Goal: Task Accomplishment & Management: Use online tool/utility

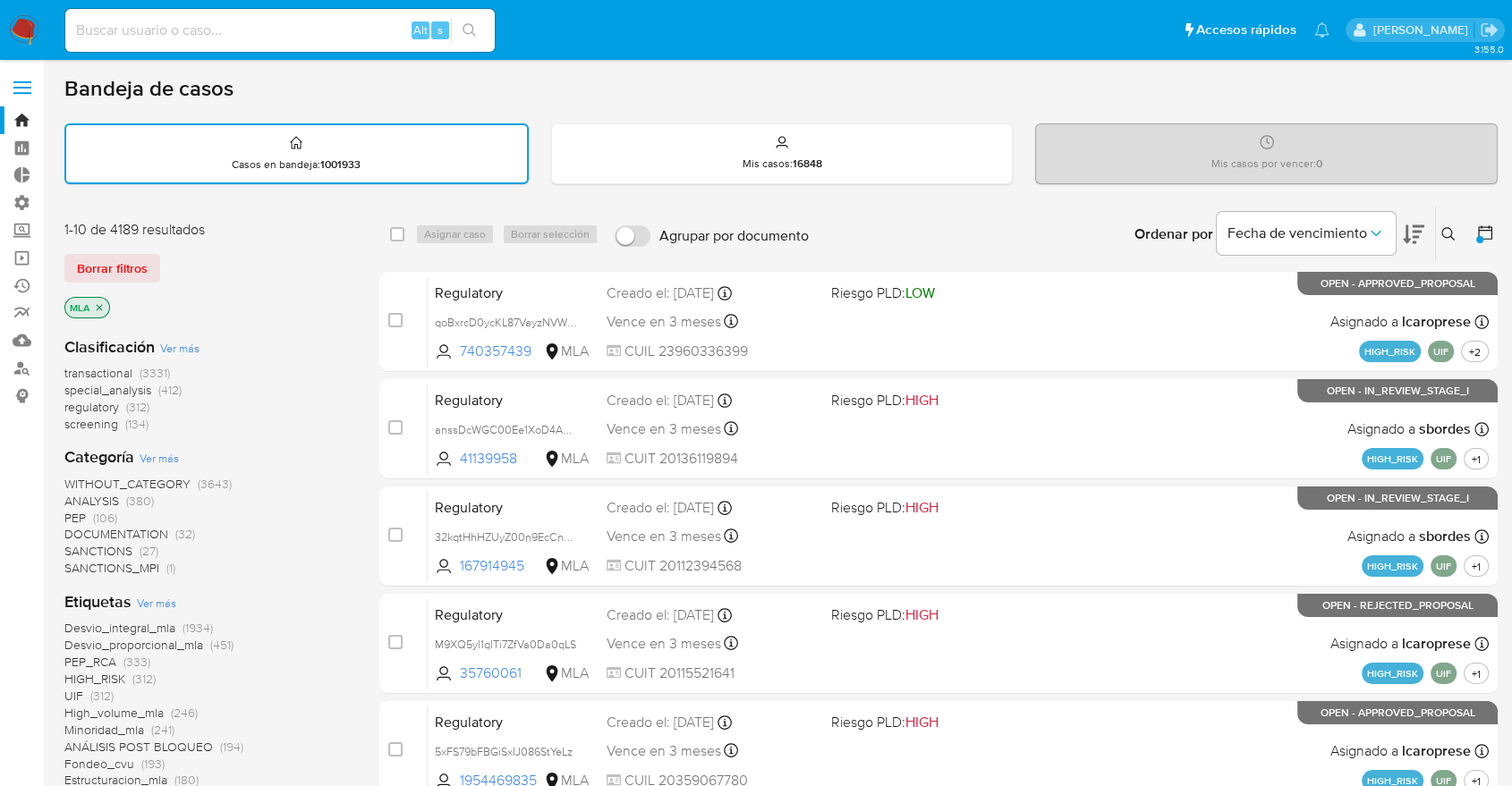
click at [111, 311] on div "MLA" at bounding box center [208, 310] width 286 height 25
click at [104, 307] on icon "close-filter" at bounding box center [99, 308] width 11 height 11
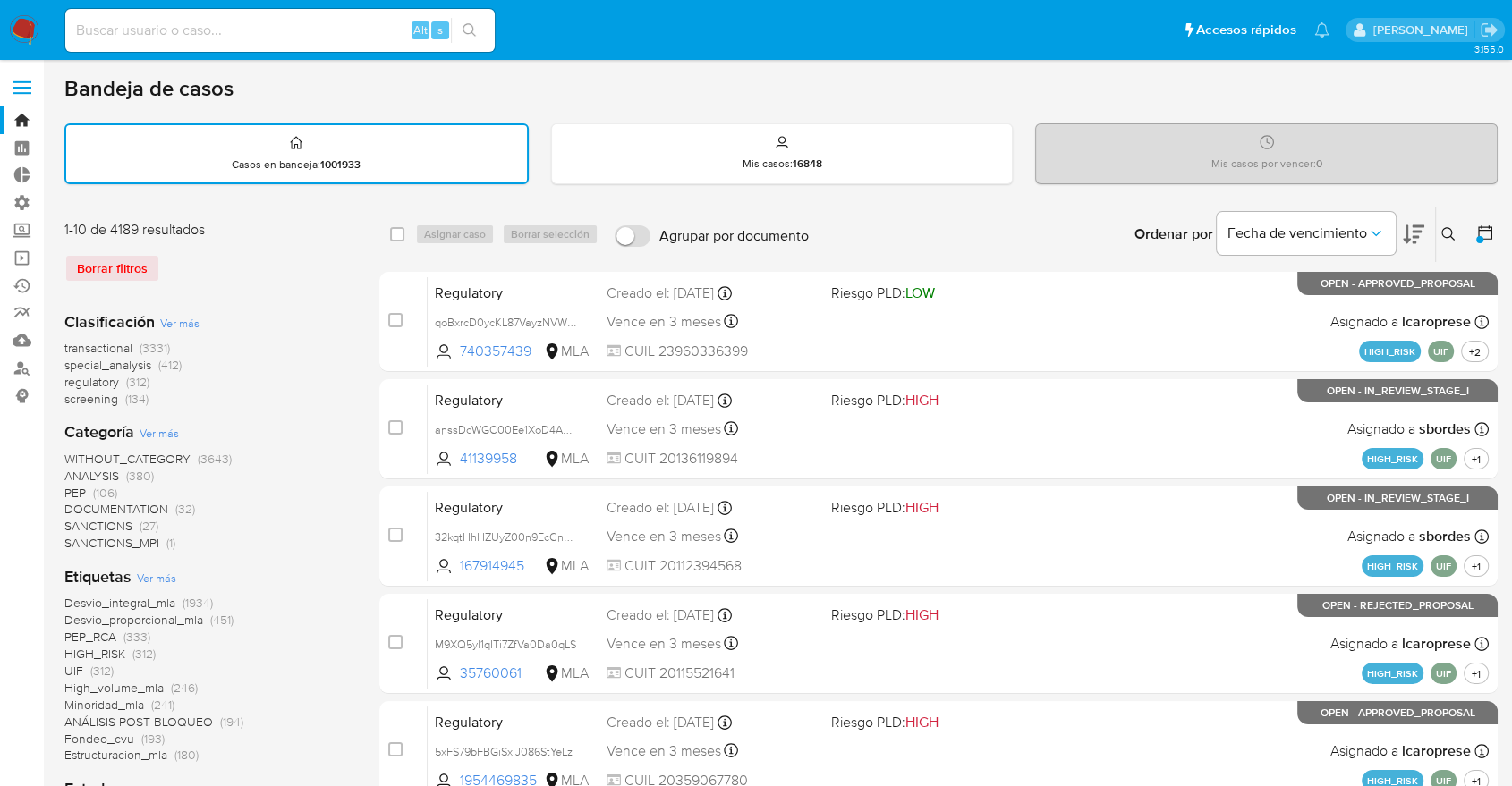
click at [1485, 239] on icon at bounding box center [1485, 232] width 18 height 18
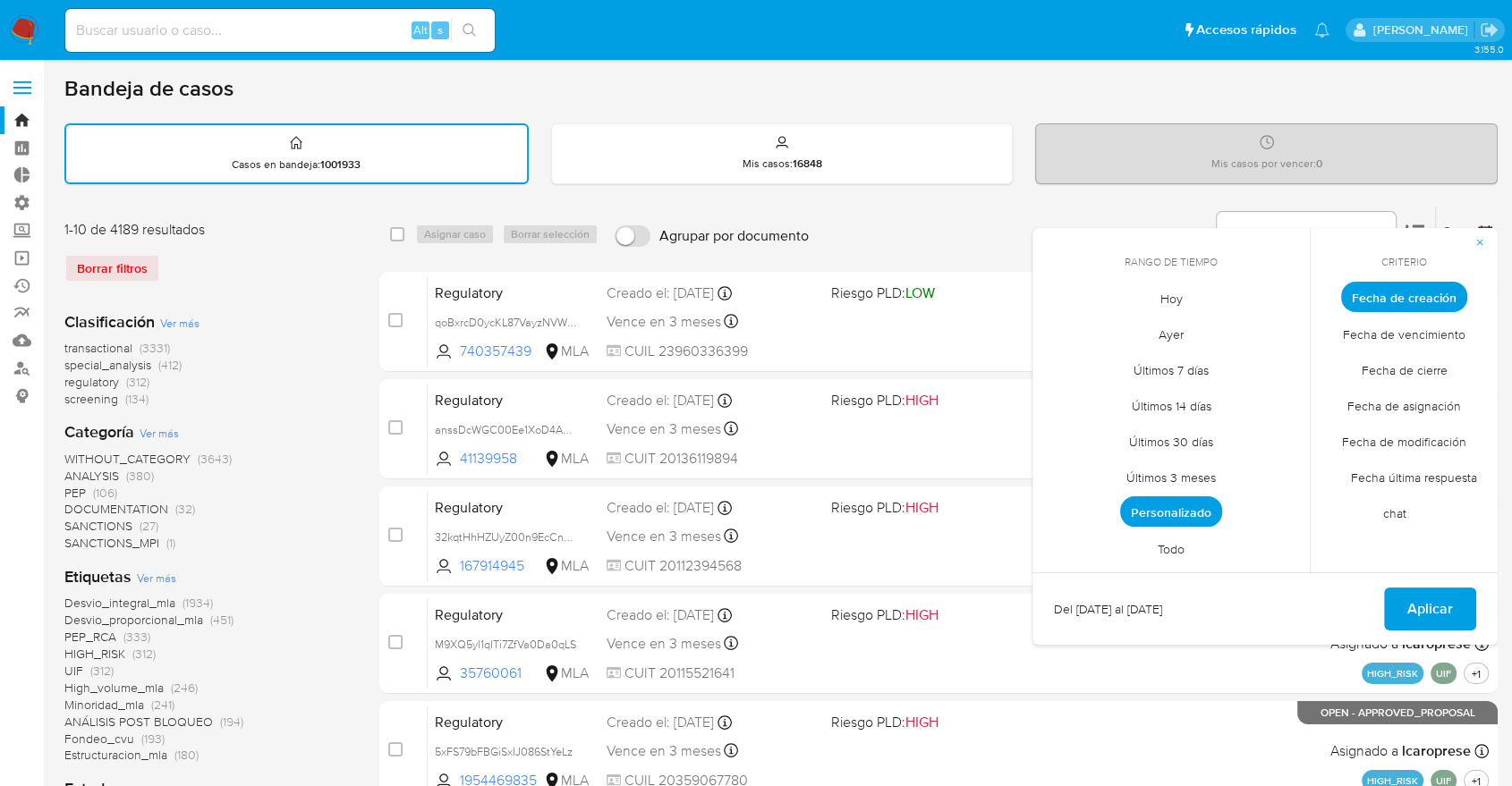
click at [1138, 515] on span "Personalizado" at bounding box center [1170, 511] width 102 height 31
click at [0, 0] on button "23" at bounding box center [0, 0] width 0 height 0
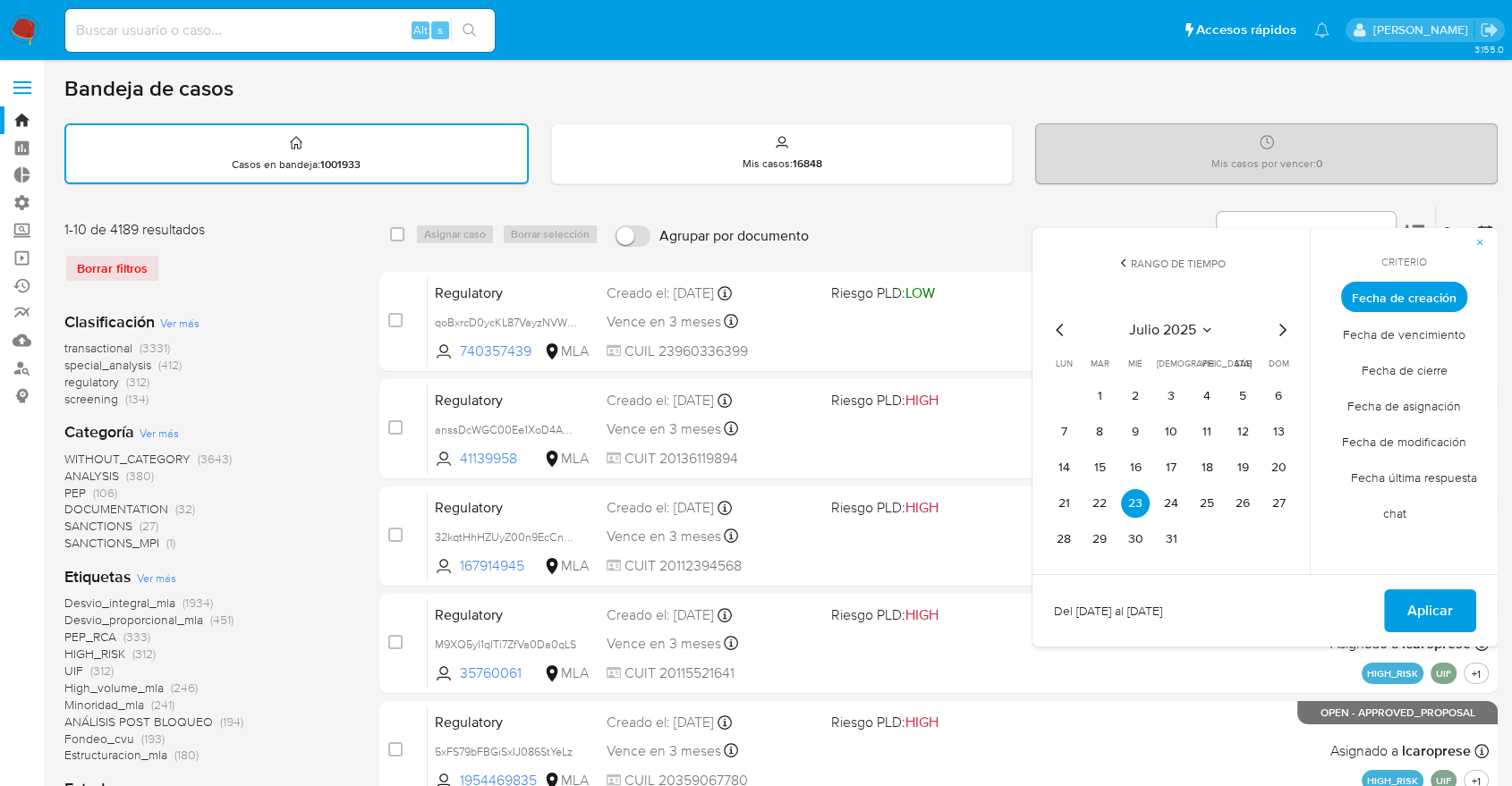
click at [1266, 325] on div "julio 2025" at bounding box center [1171, 330] width 243 height 22
click at [1277, 325] on icon "Mes siguiente" at bounding box center [1281, 330] width 22 height 22
click at [1101, 461] on button "12" at bounding box center [1100, 468] width 29 height 29
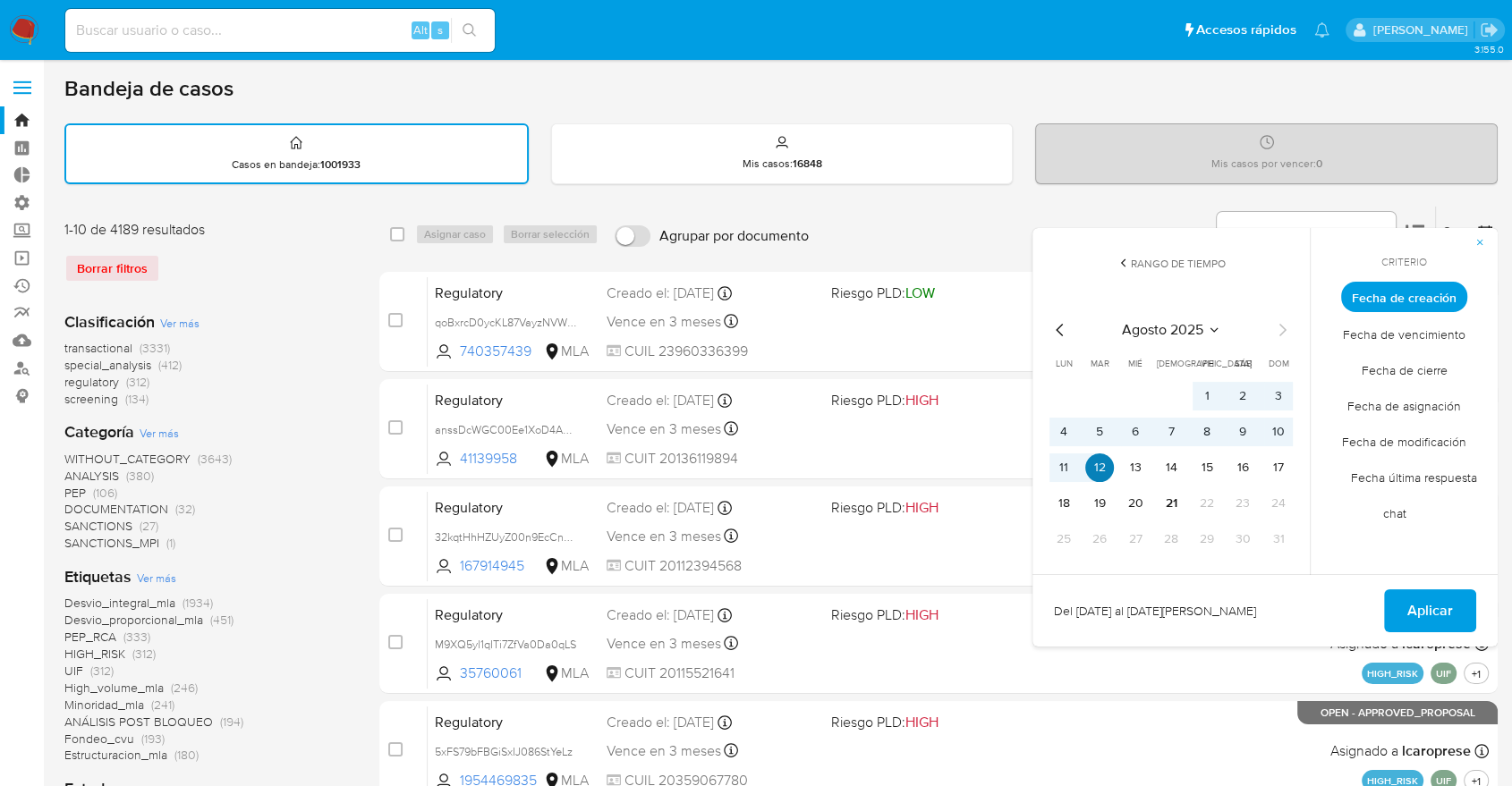
click at [1101, 461] on button "12" at bounding box center [1100, 468] width 29 height 29
click at [1092, 471] on button "12" at bounding box center [1100, 468] width 29 height 29
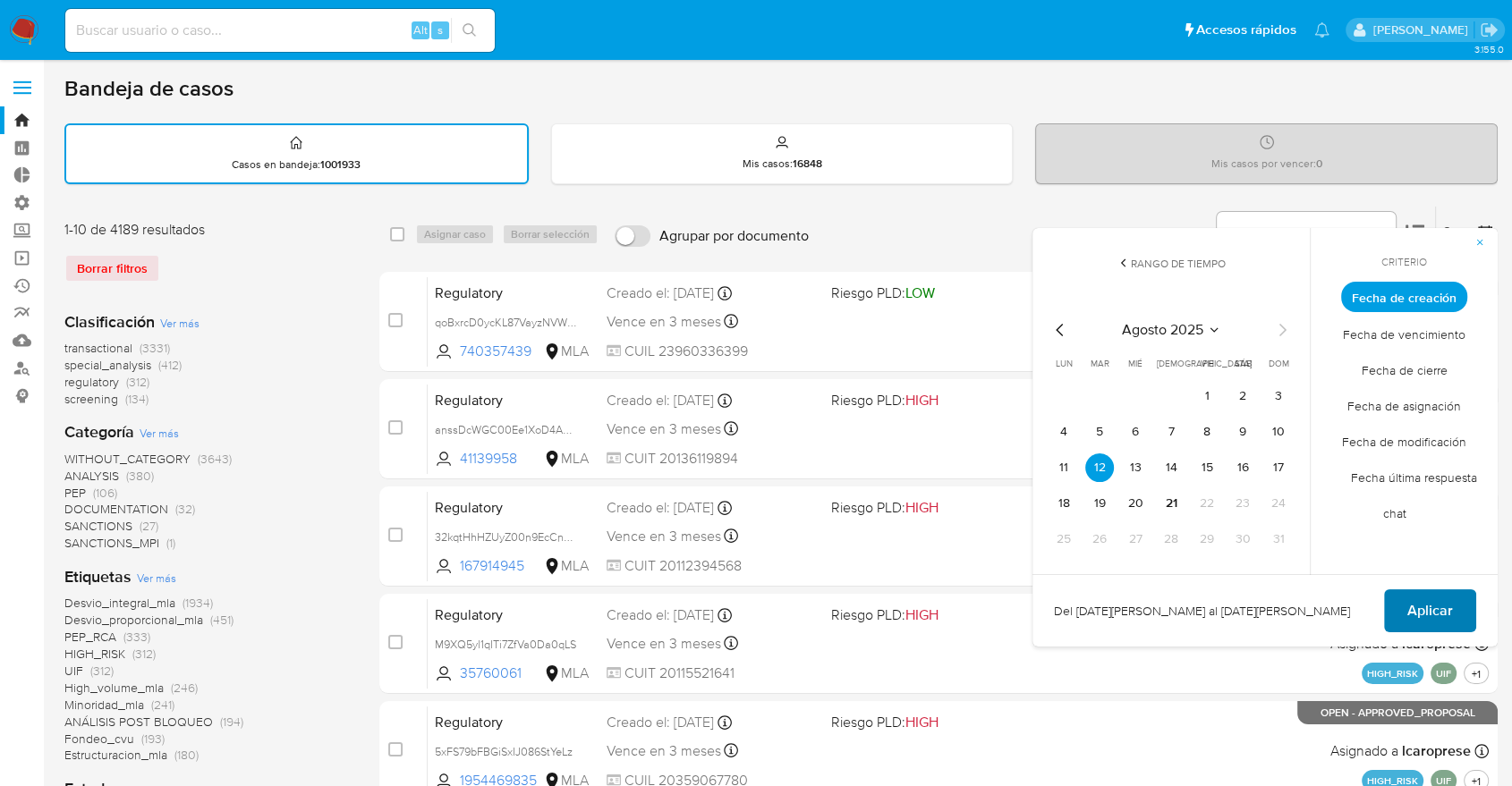
click at [1415, 603] on span "Aplicar" at bounding box center [1429, 611] width 46 height 40
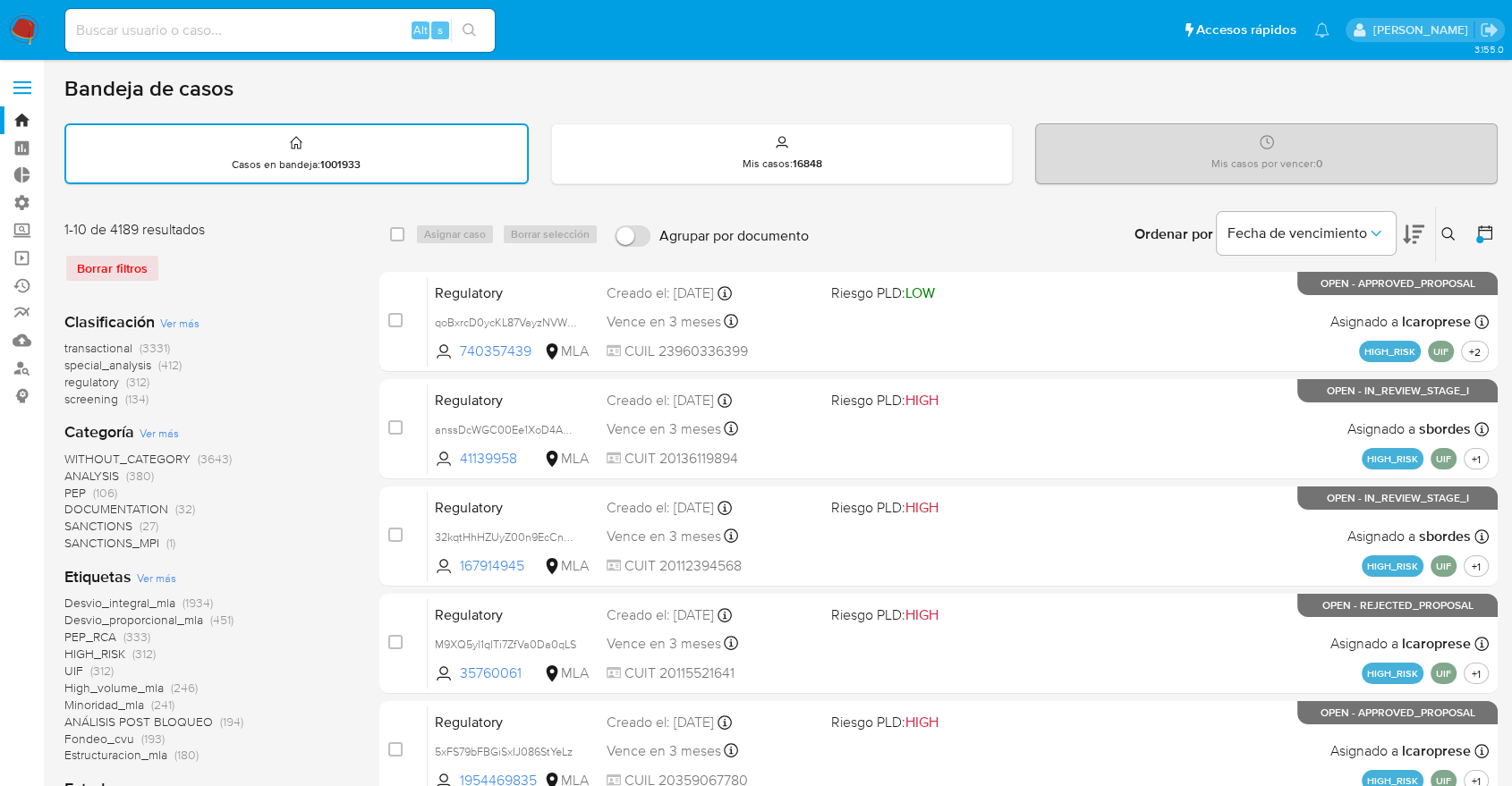
click at [132, 276] on div "Borrar filtros" at bounding box center [208, 268] width 286 height 29
click at [131, 262] on div "Borrar filtros" at bounding box center [208, 268] width 286 height 29
click at [131, 256] on div "Borrar filtros" at bounding box center [208, 268] width 286 height 29
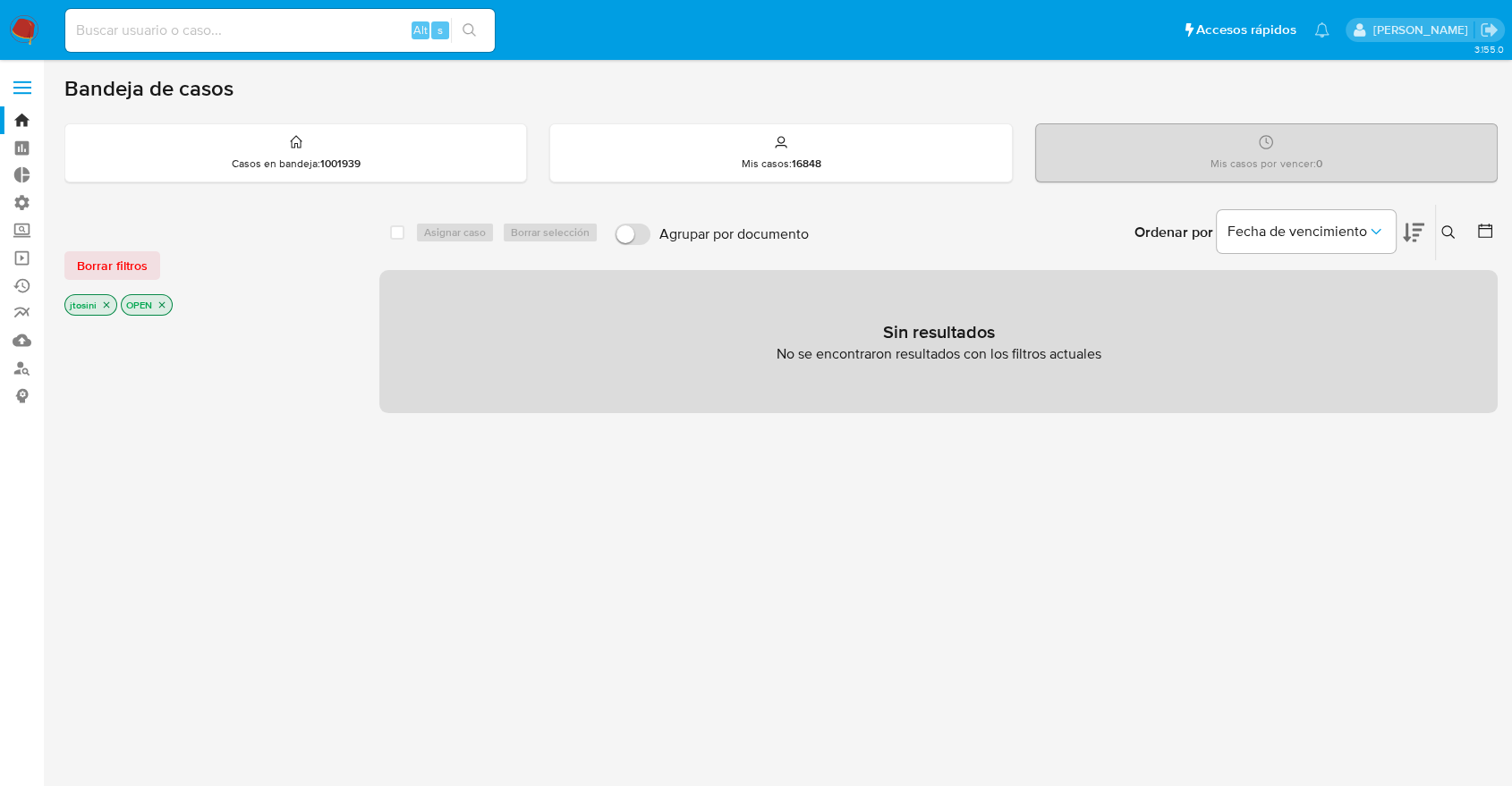
click at [161, 308] on icon "close-filter" at bounding box center [162, 305] width 11 height 11
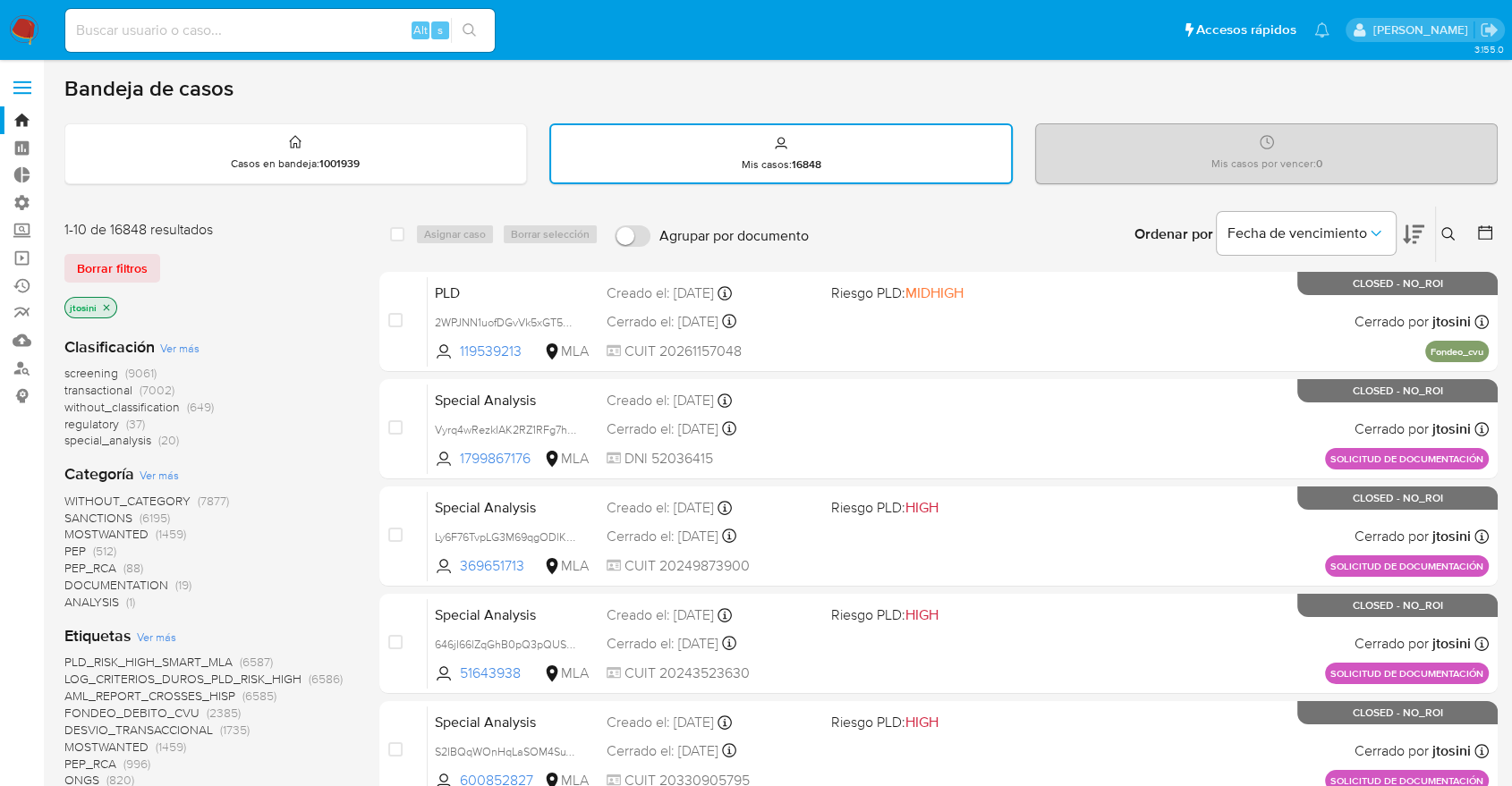
click at [104, 303] on icon "close-filter" at bounding box center [106, 308] width 11 height 11
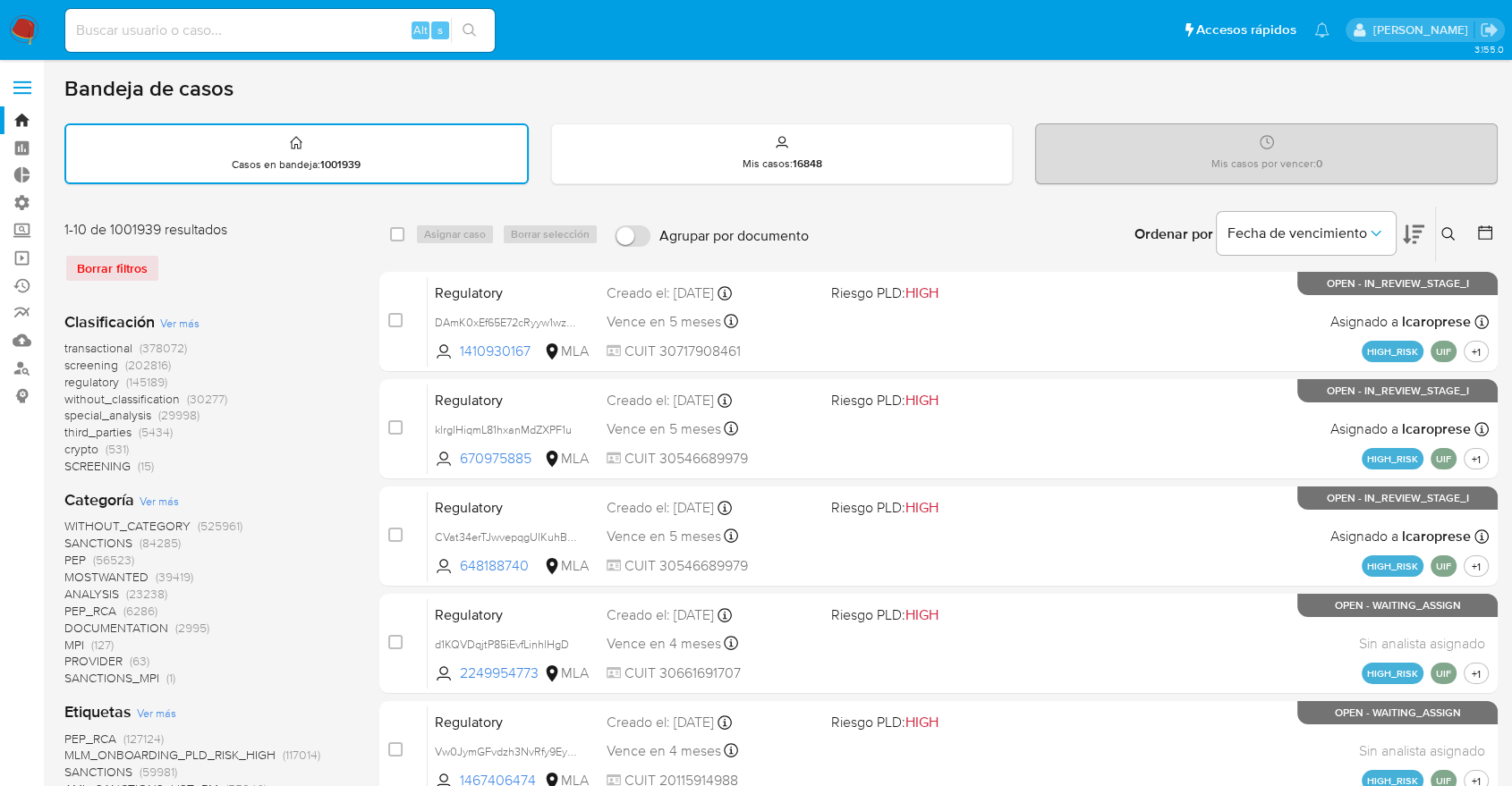
click at [1488, 234] on icon at bounding box center [1485, 232] width 18 height 18
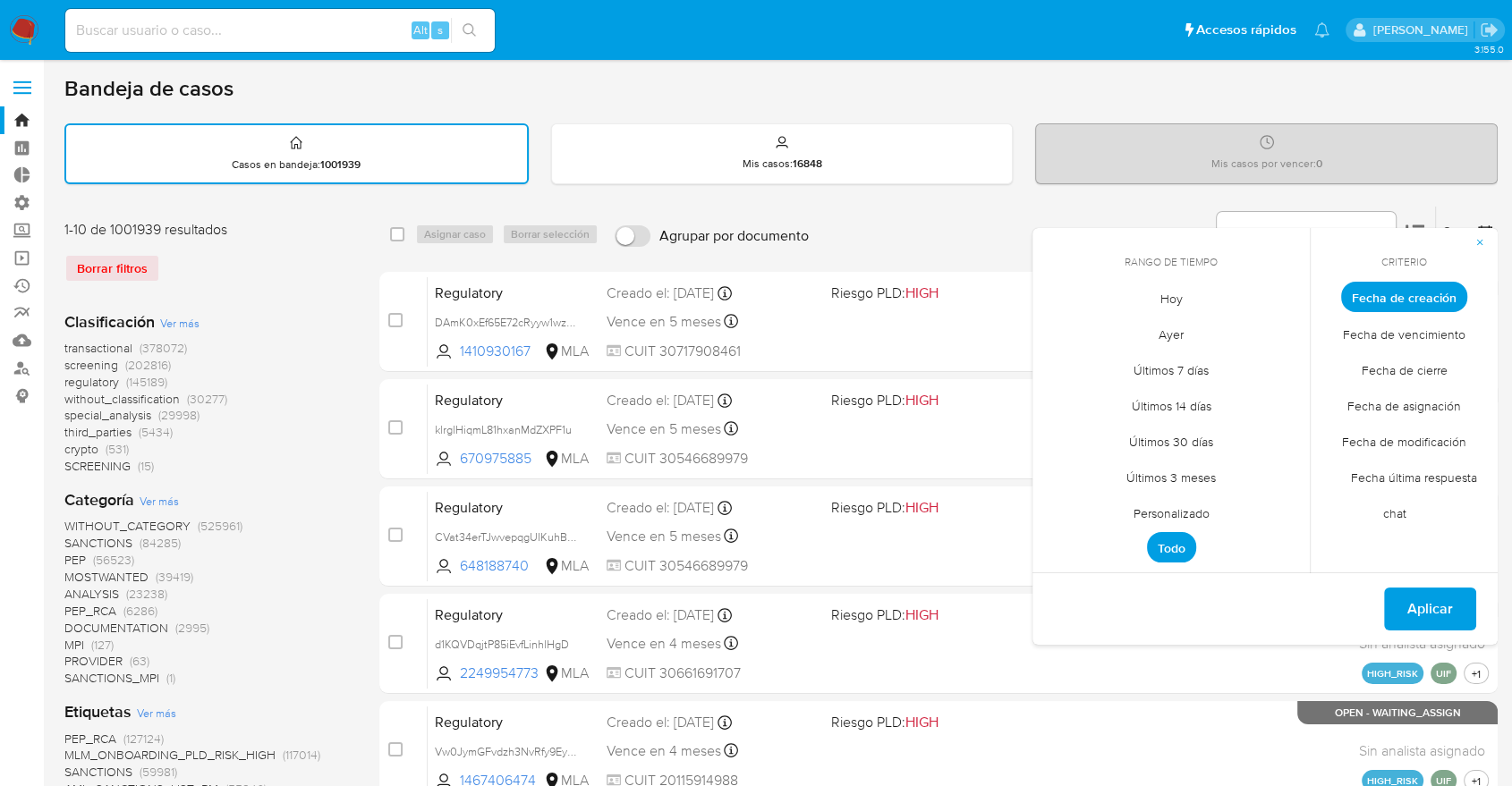
click at [1158, 517] on span "Personalizado" at bounding box center [1172, 512] width 113 height 37
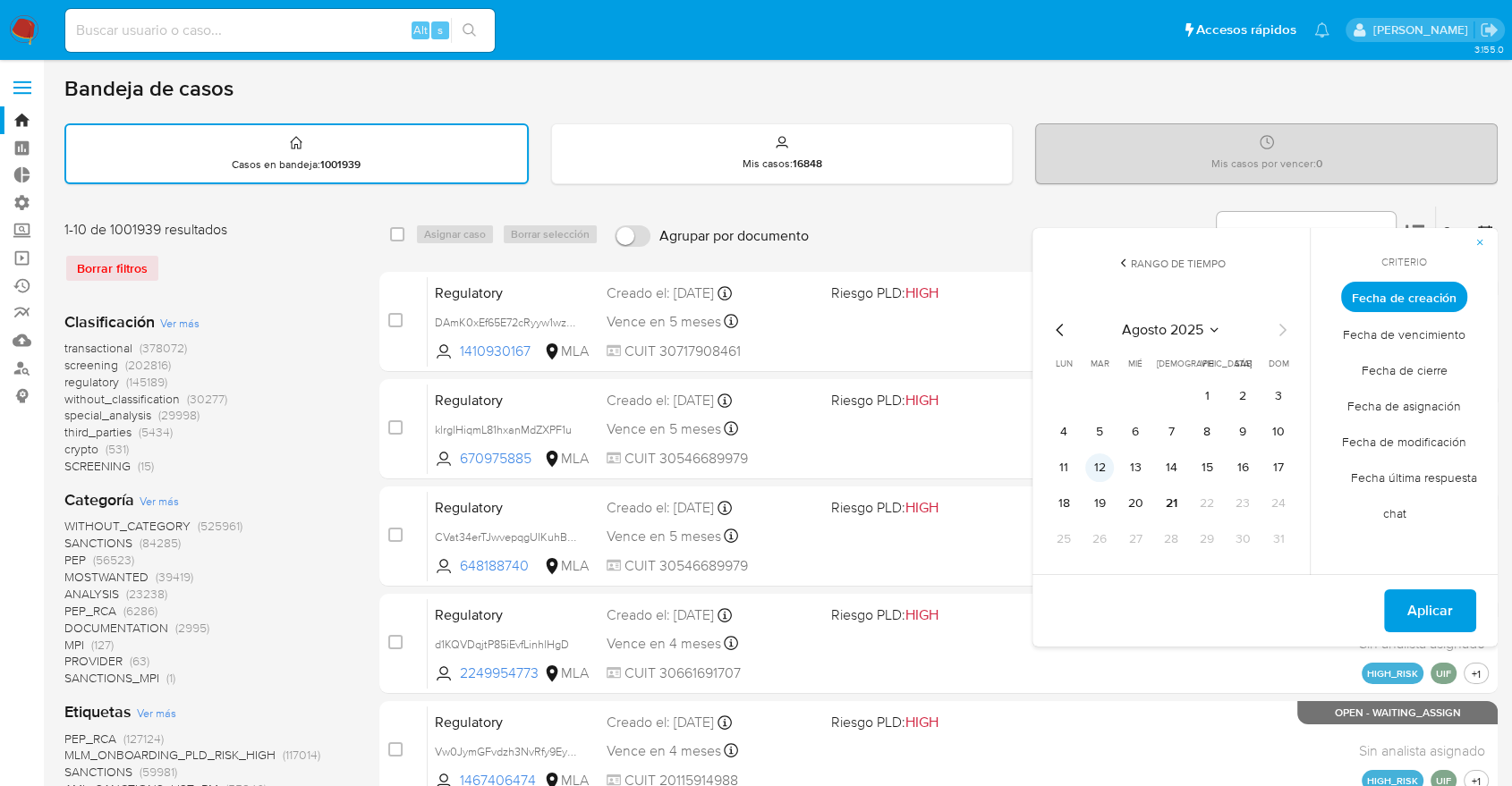
click at [1101, 465] on button "12" at bounding box center [1100, 468] width 29 height 29
click at [1407, 604] on span "Aplicar" at bounding box center [1429, 611] width 46 height 40
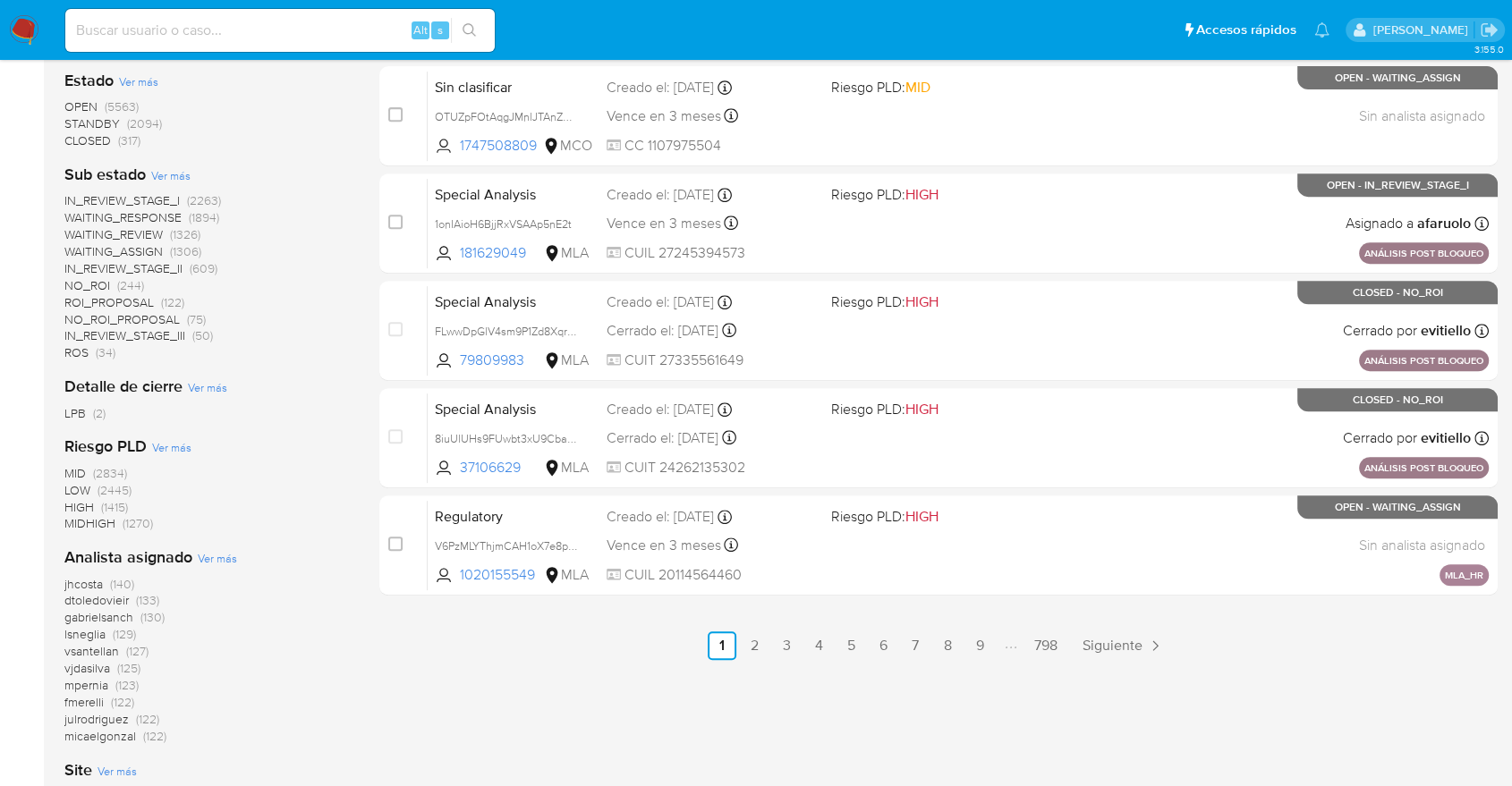
scroll to position [974, 0]
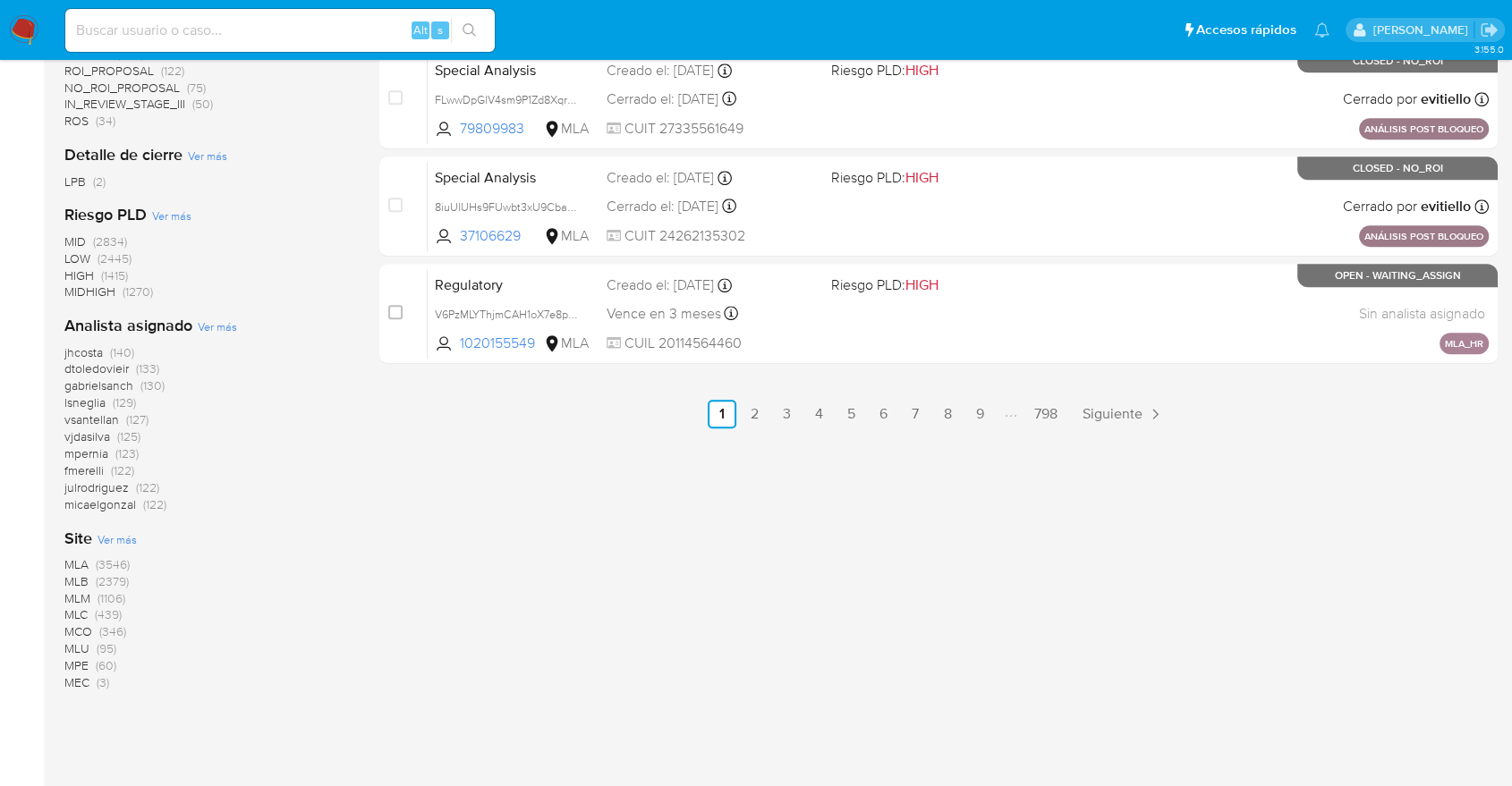
click at [85, 563] on span "MLA" at bounding box center [77, 565] width 24 height 18
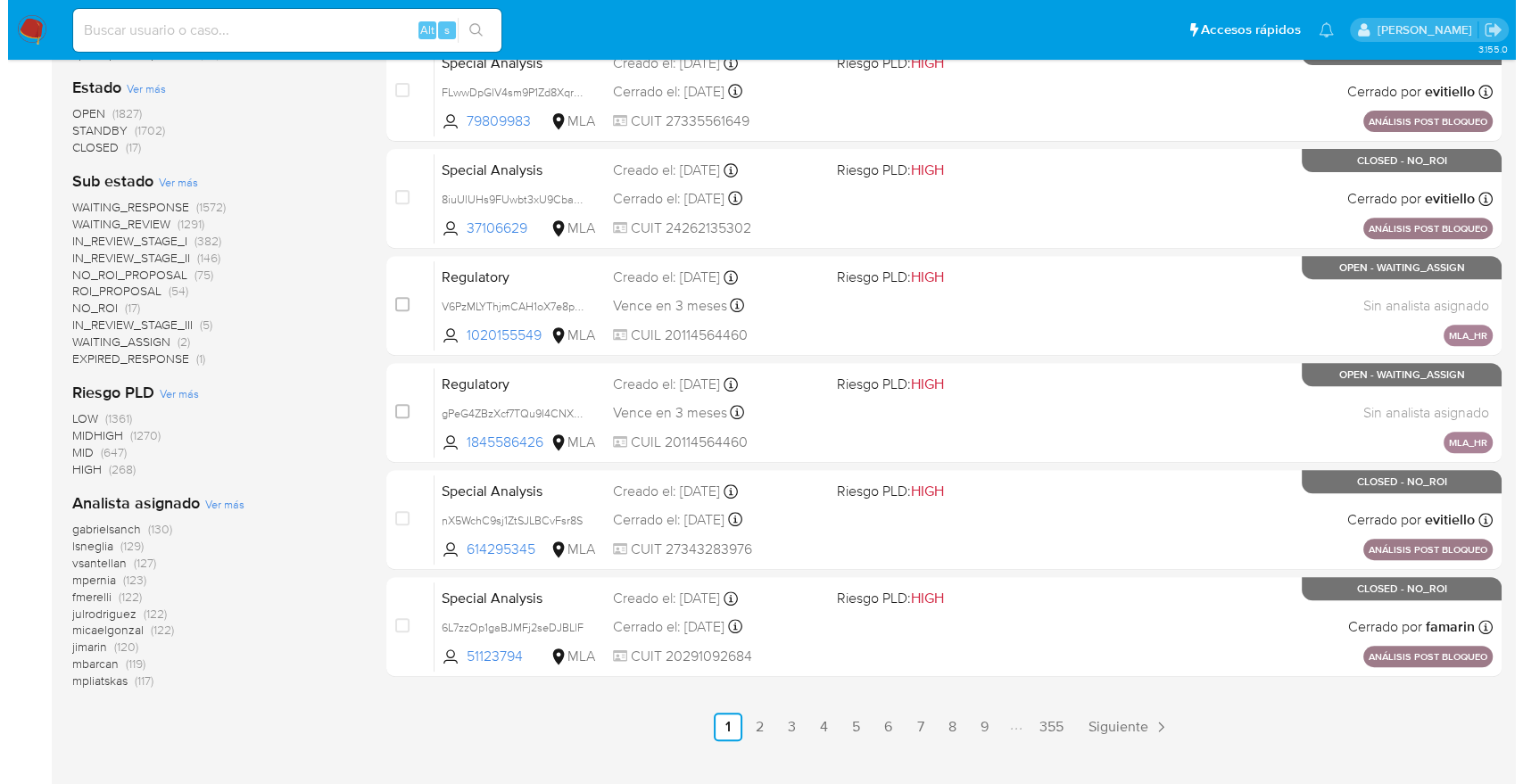
scroll to position [64, 0]
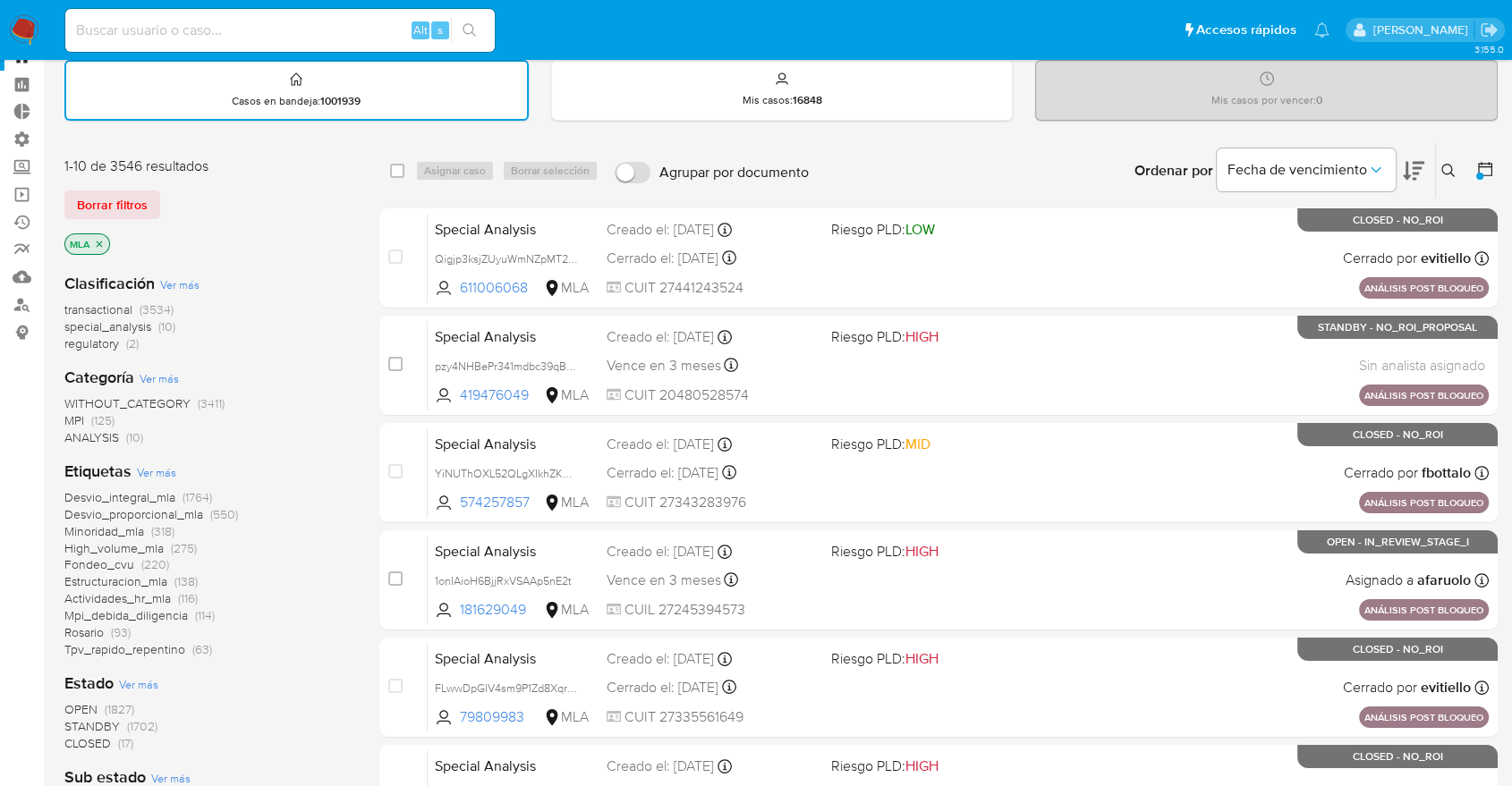
click at [139, 306] on span "transactional (3534)" at bounding box center [119, 310] width 109 height 17
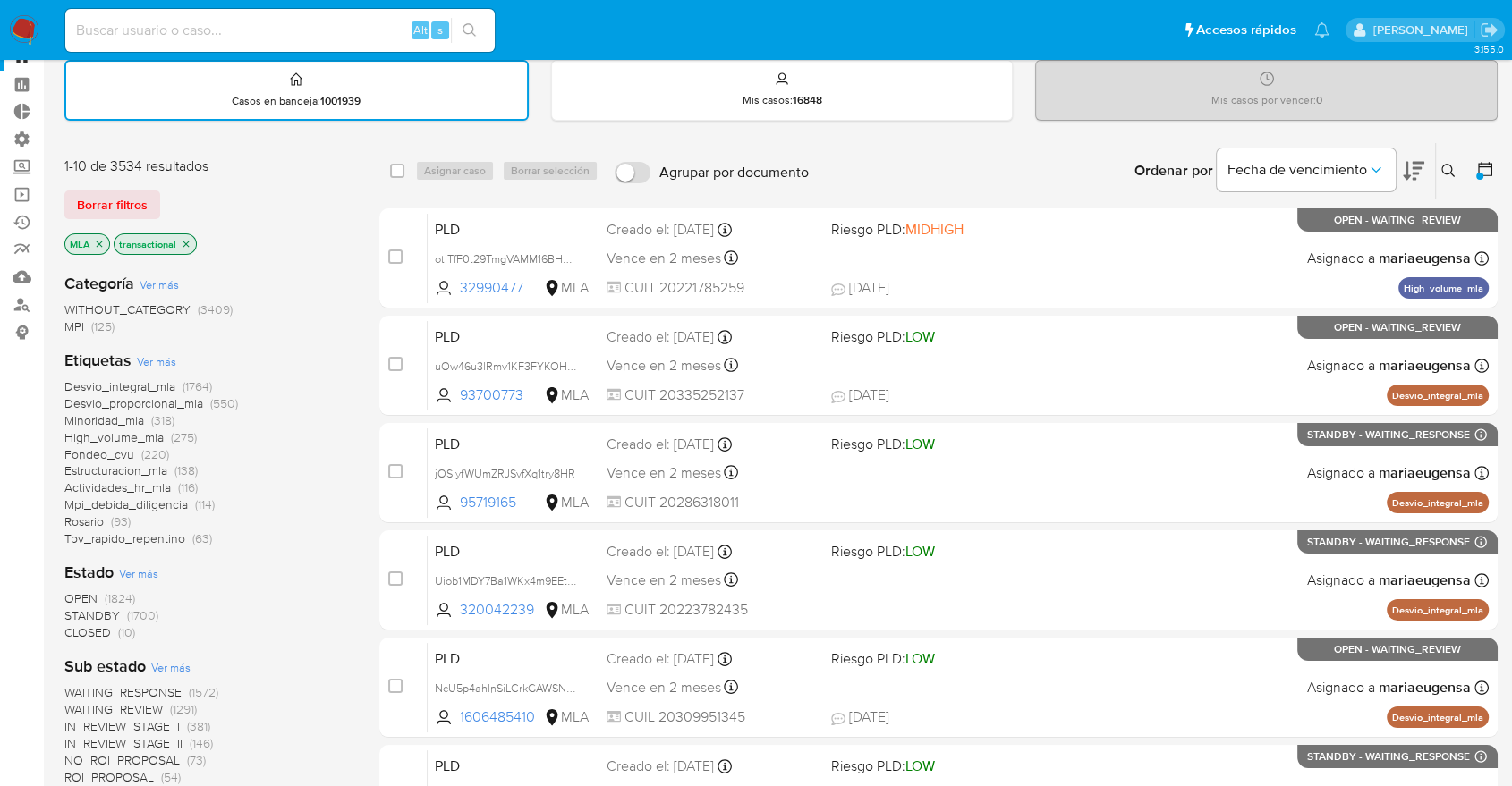
click at [158, 361] on span "Ver más" at bounding box center [157, 361] width 40 height 16
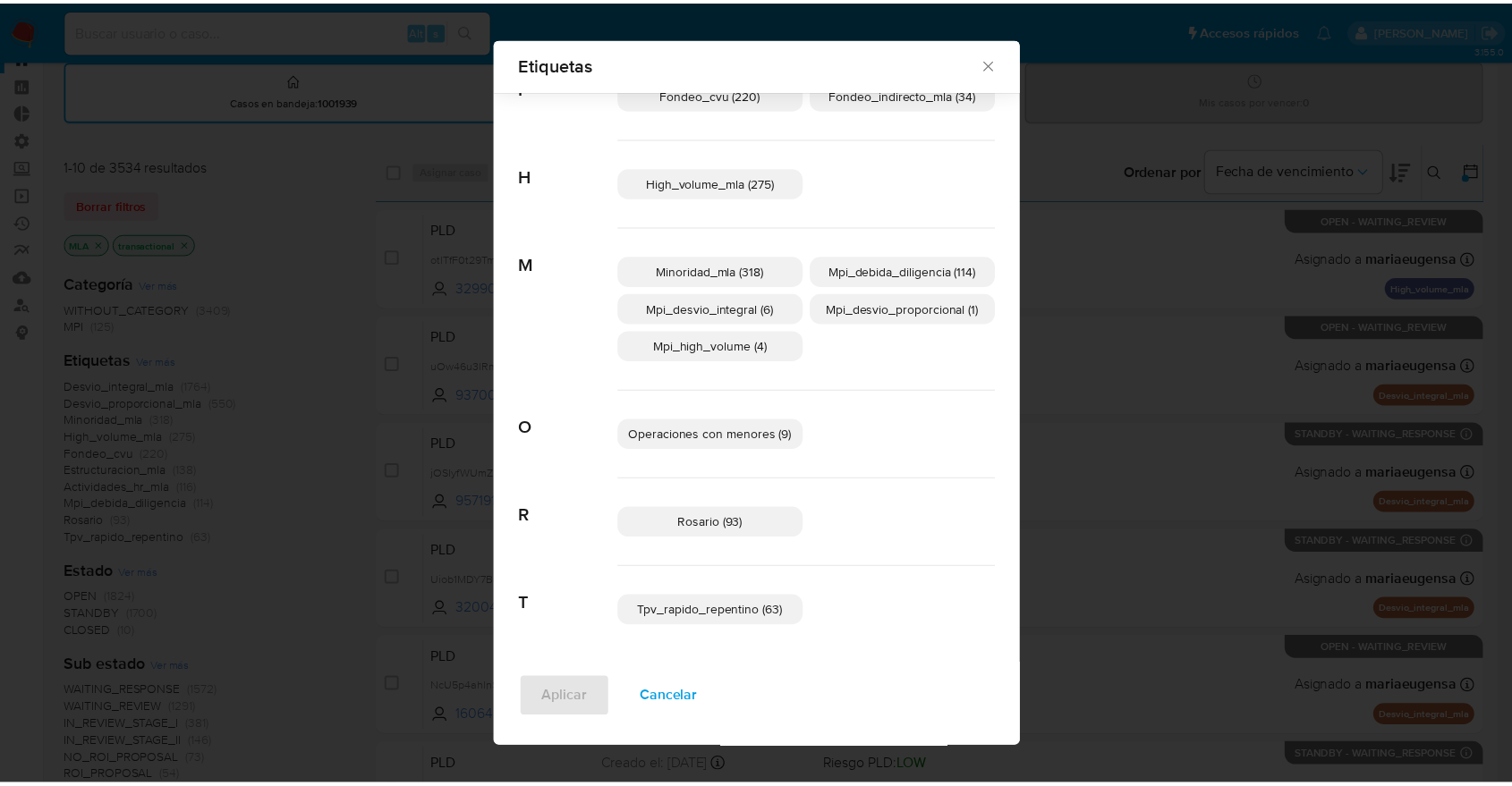
scroll to position [501, 0]
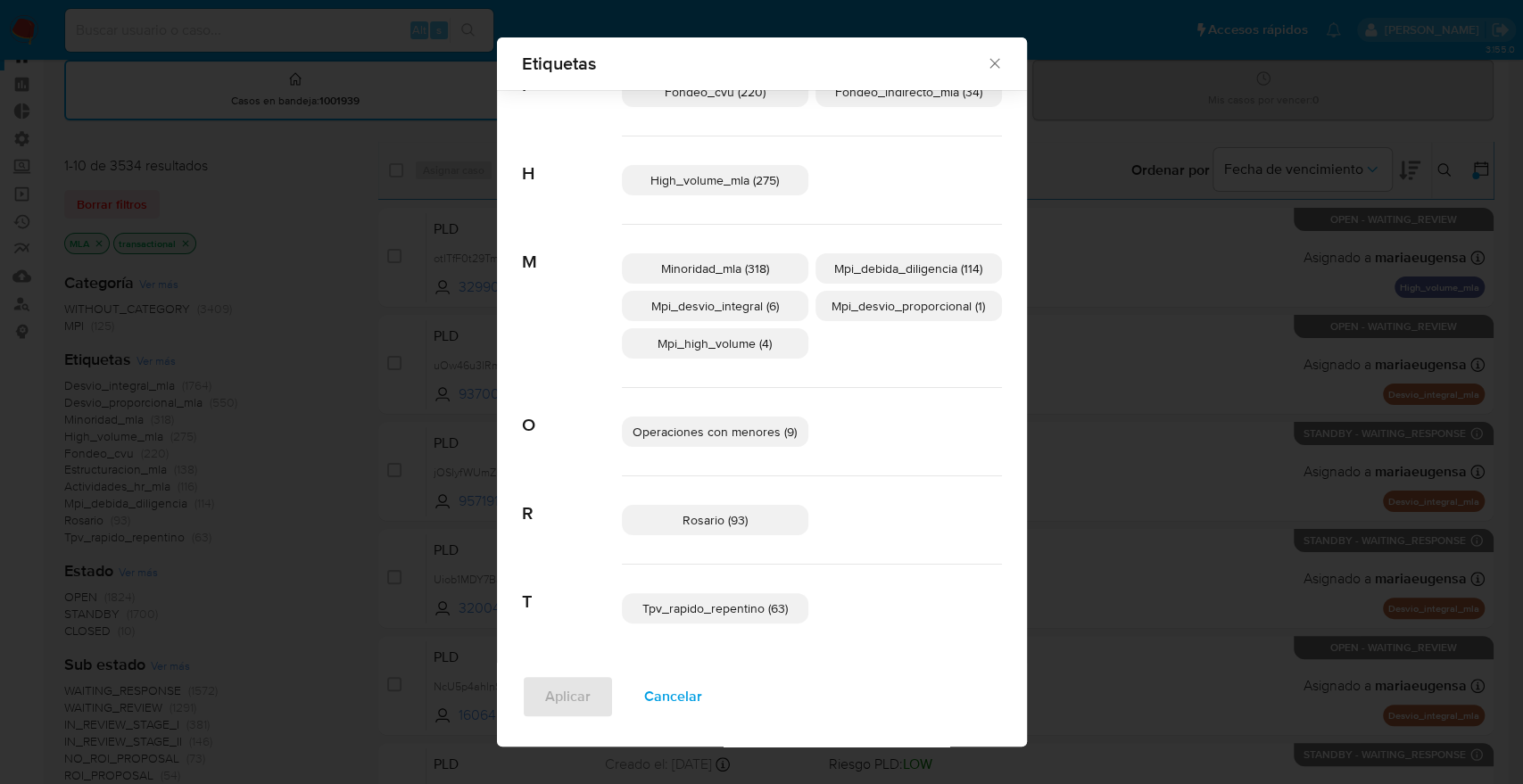
click at [318, 255] on div "Etiquetas Buscar A Actividades_hr_mla (116) C Cobros_ticket (26) Consumer_credi…" at bounding box center [761, 392] width 1523 height 784
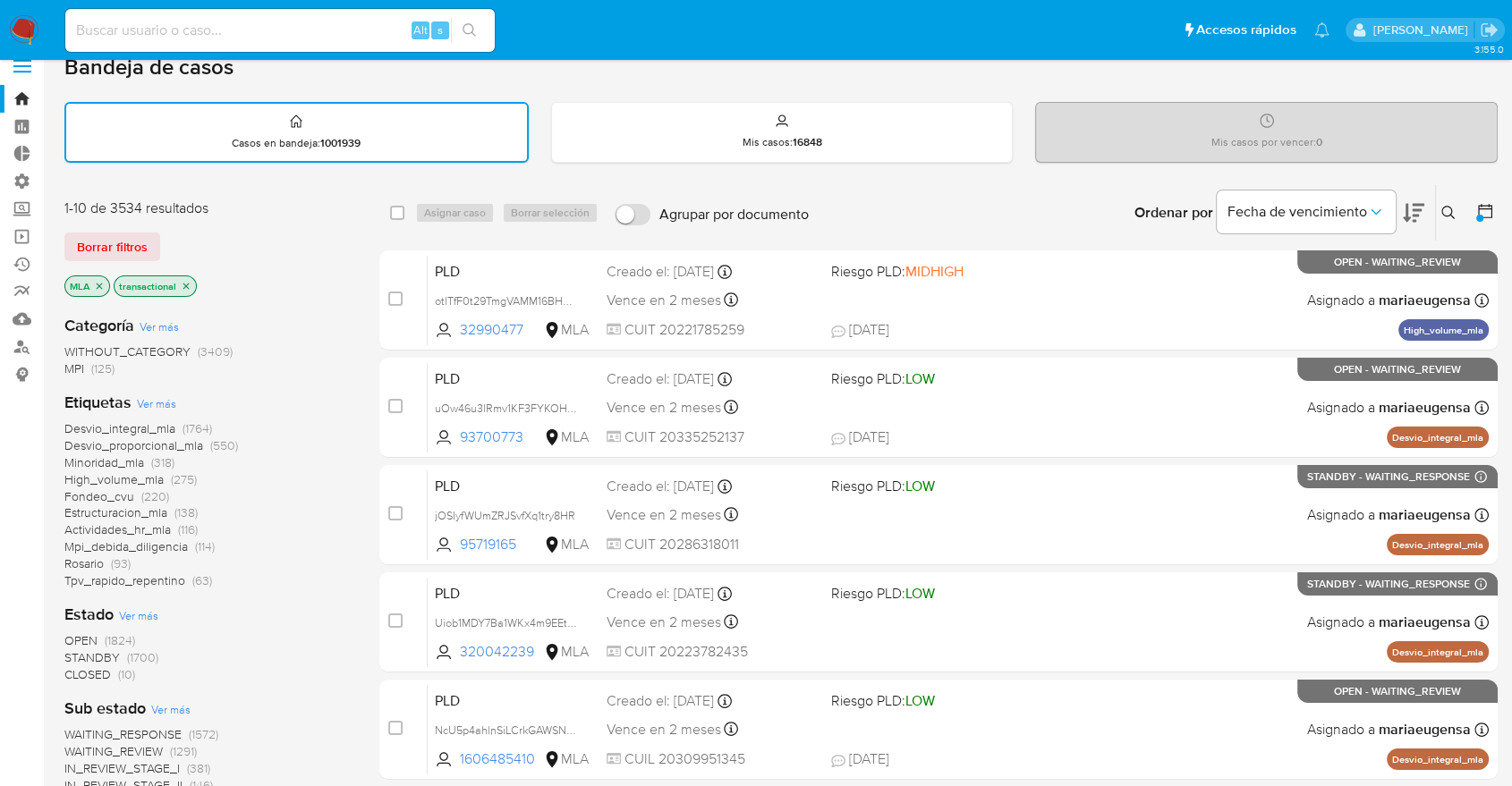
scroll to position [0, 0]
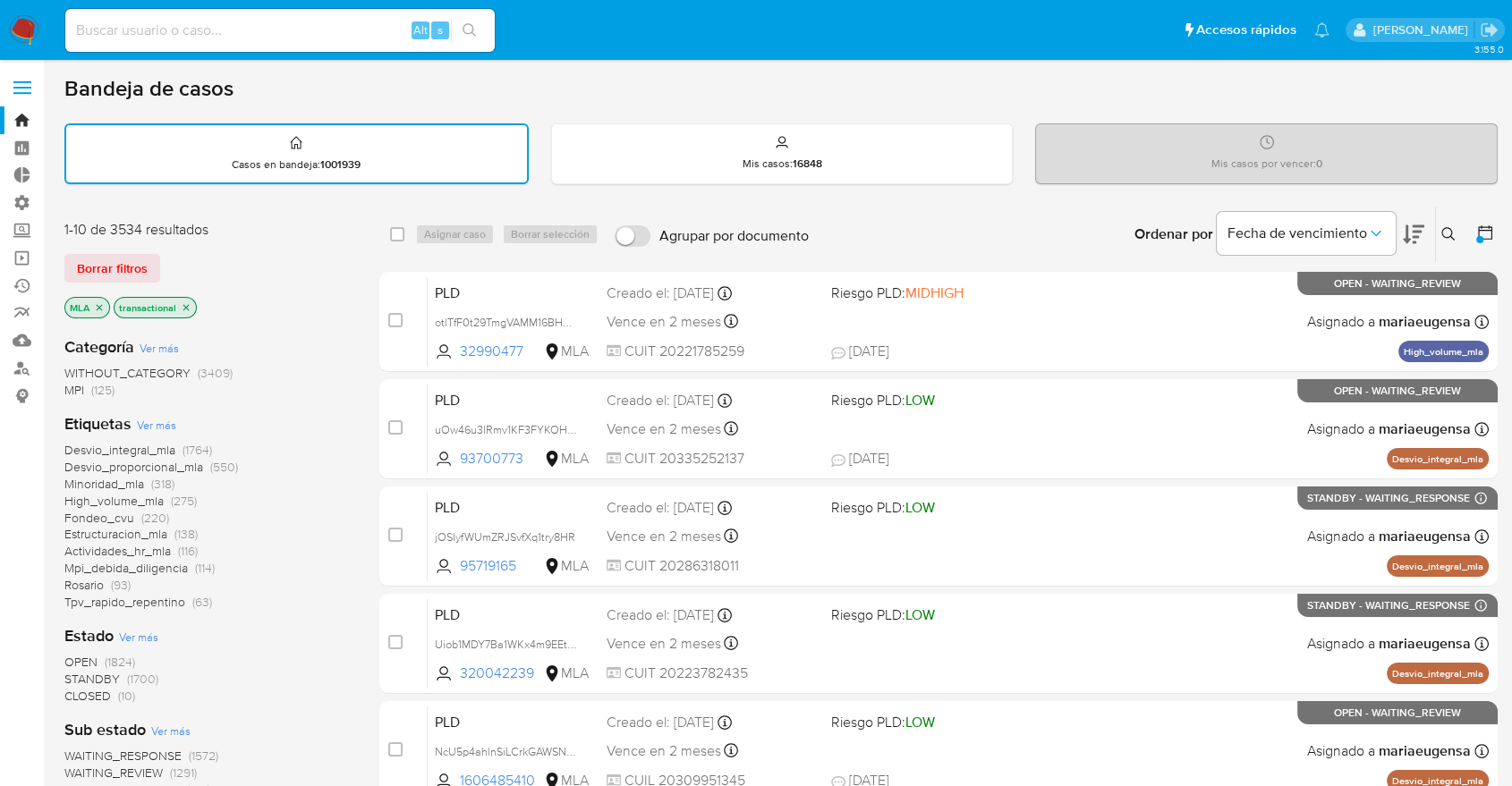
click at [95, 303] on icon "close-filter" at bounding box center [99, 308] width 11 height 11
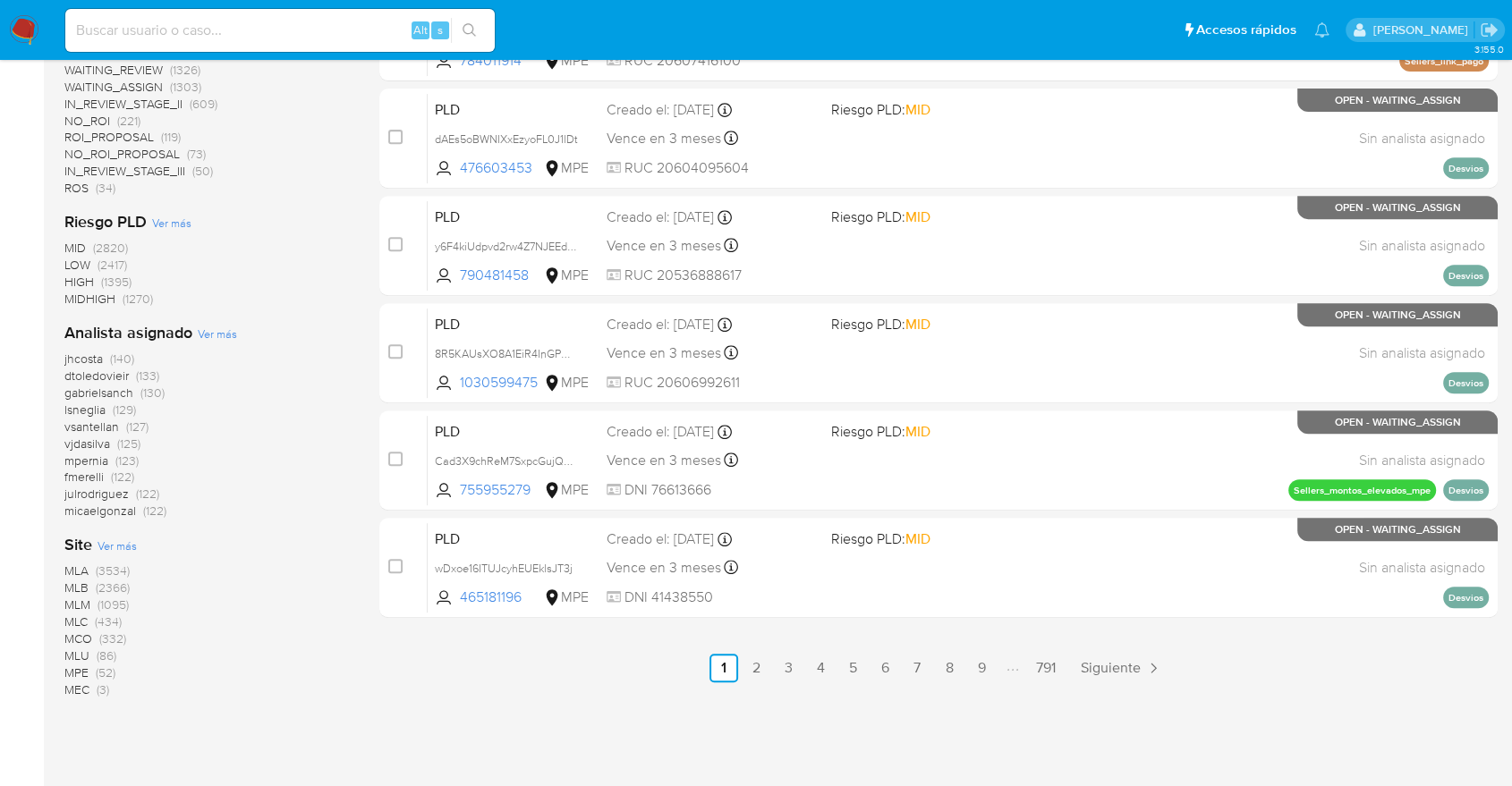
scroll to position [727, 0]
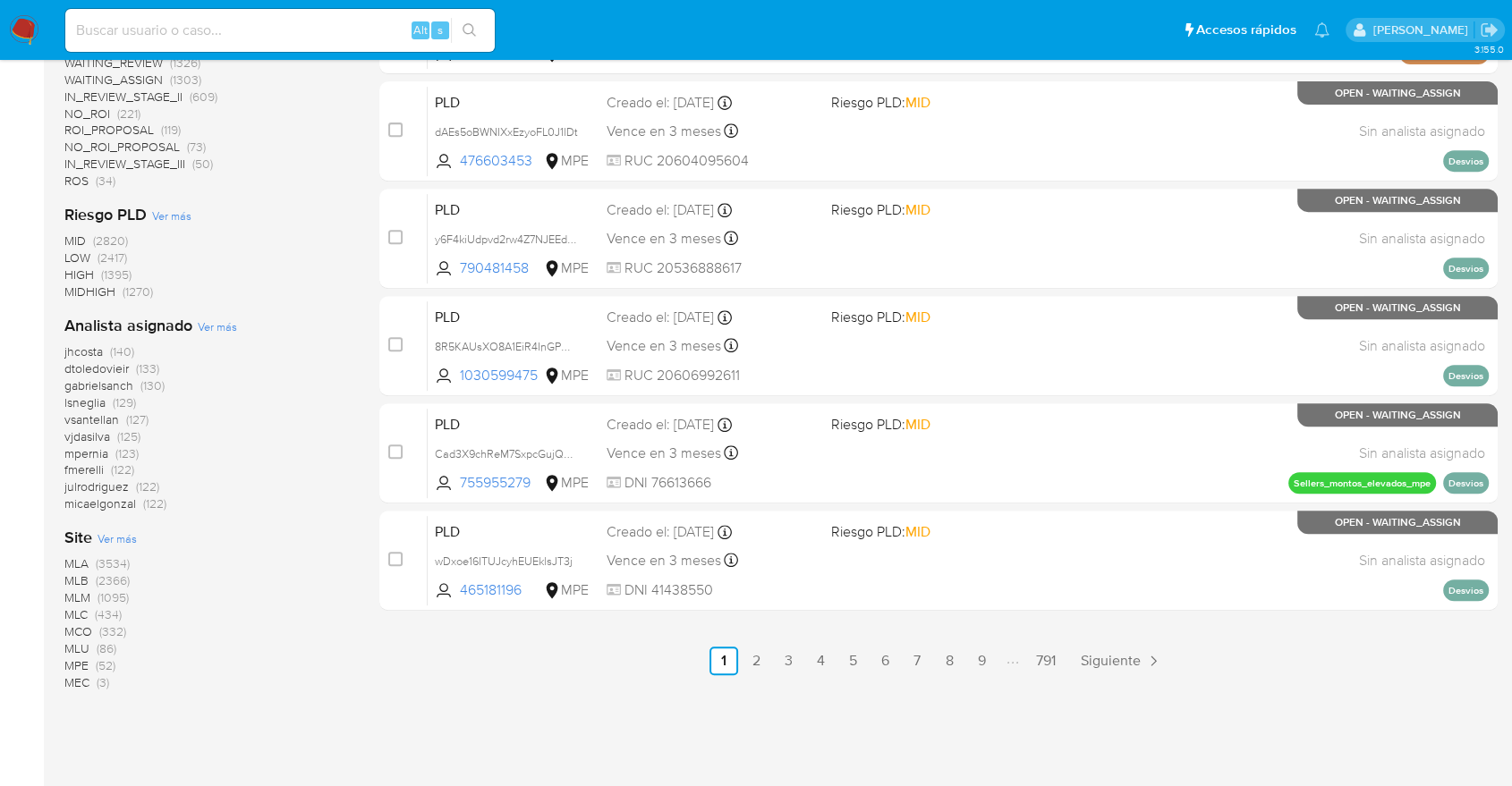
click at [84, 575] on span "MLB" at bounding box center [77, 581] width 24 height 18
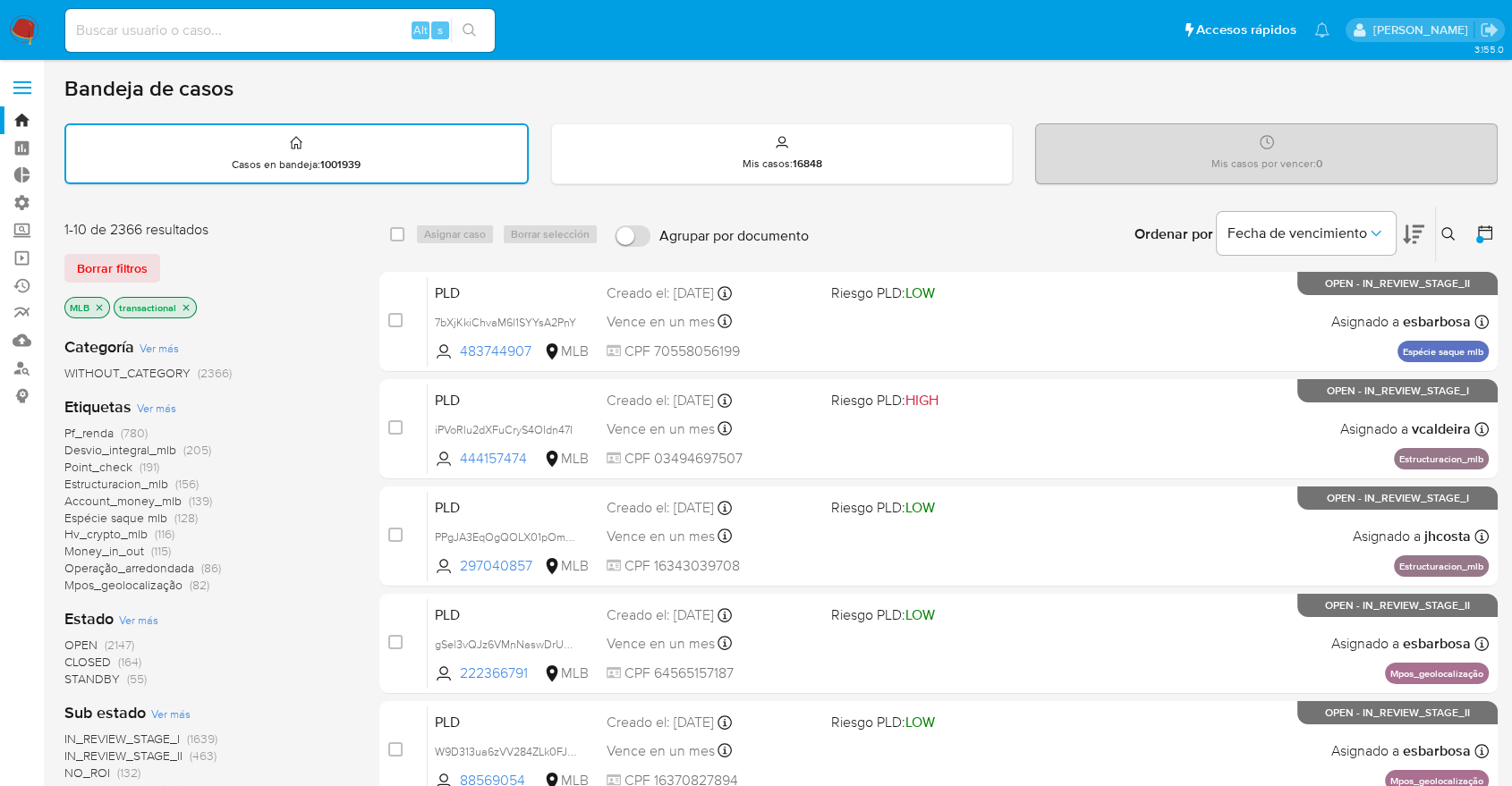
click at [101, 307] on icon "close-filter" at bounding box center [99, 308] width 11 height 11
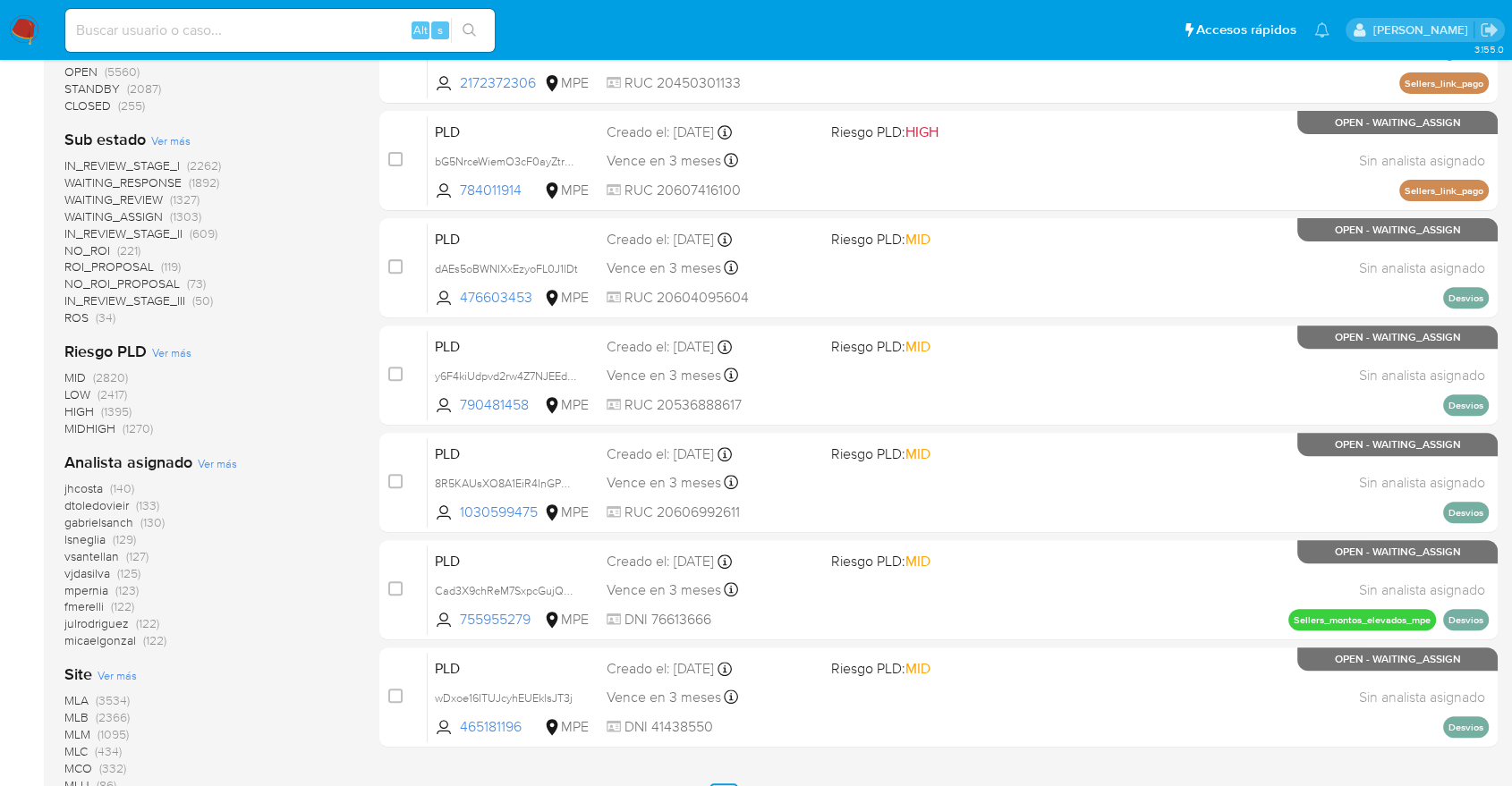
scroll to position [595, 0]
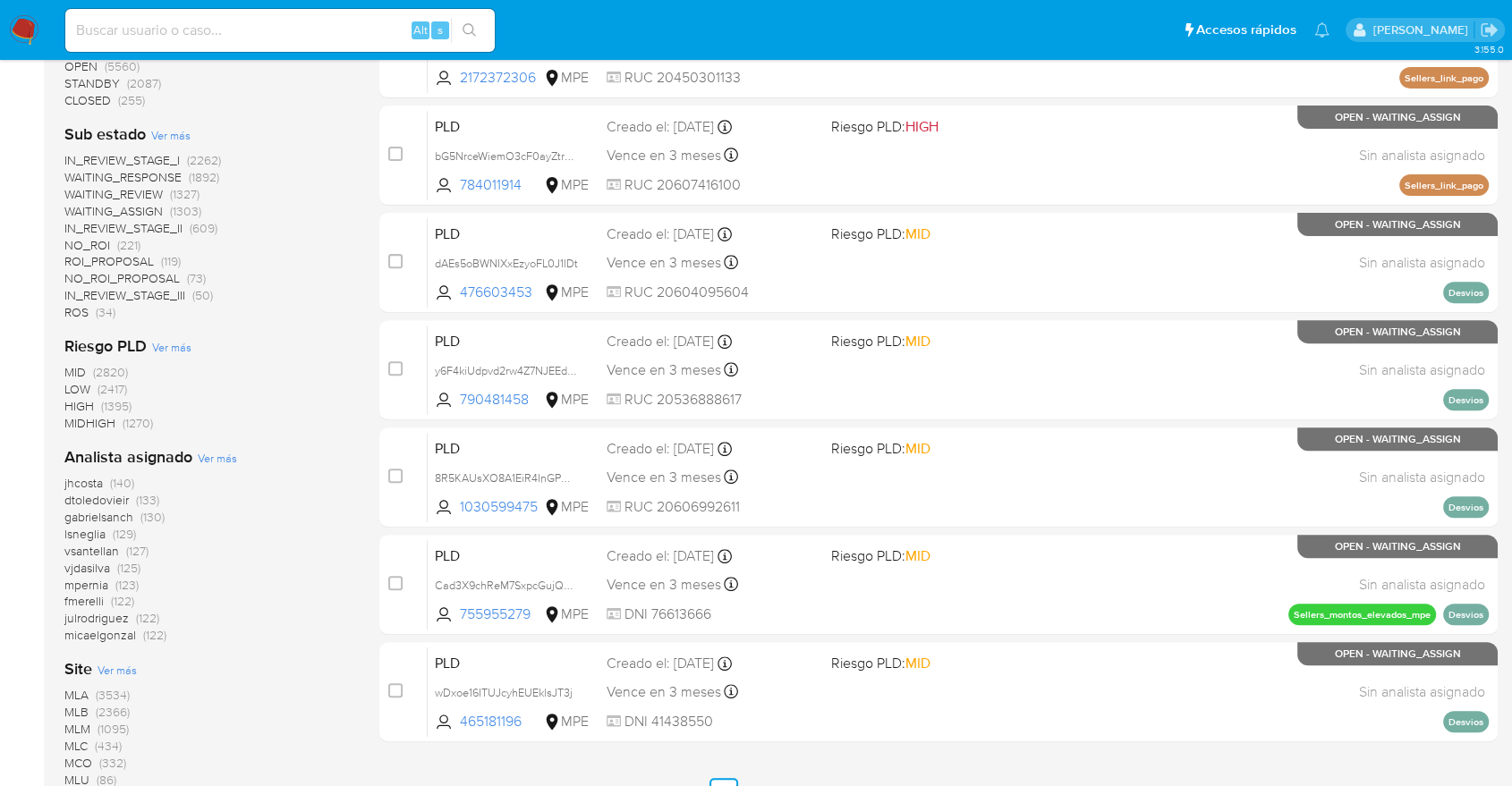
click at [92, 725] on span "MLM (1095)" at bounding box center [97, 729] width 65 height 17
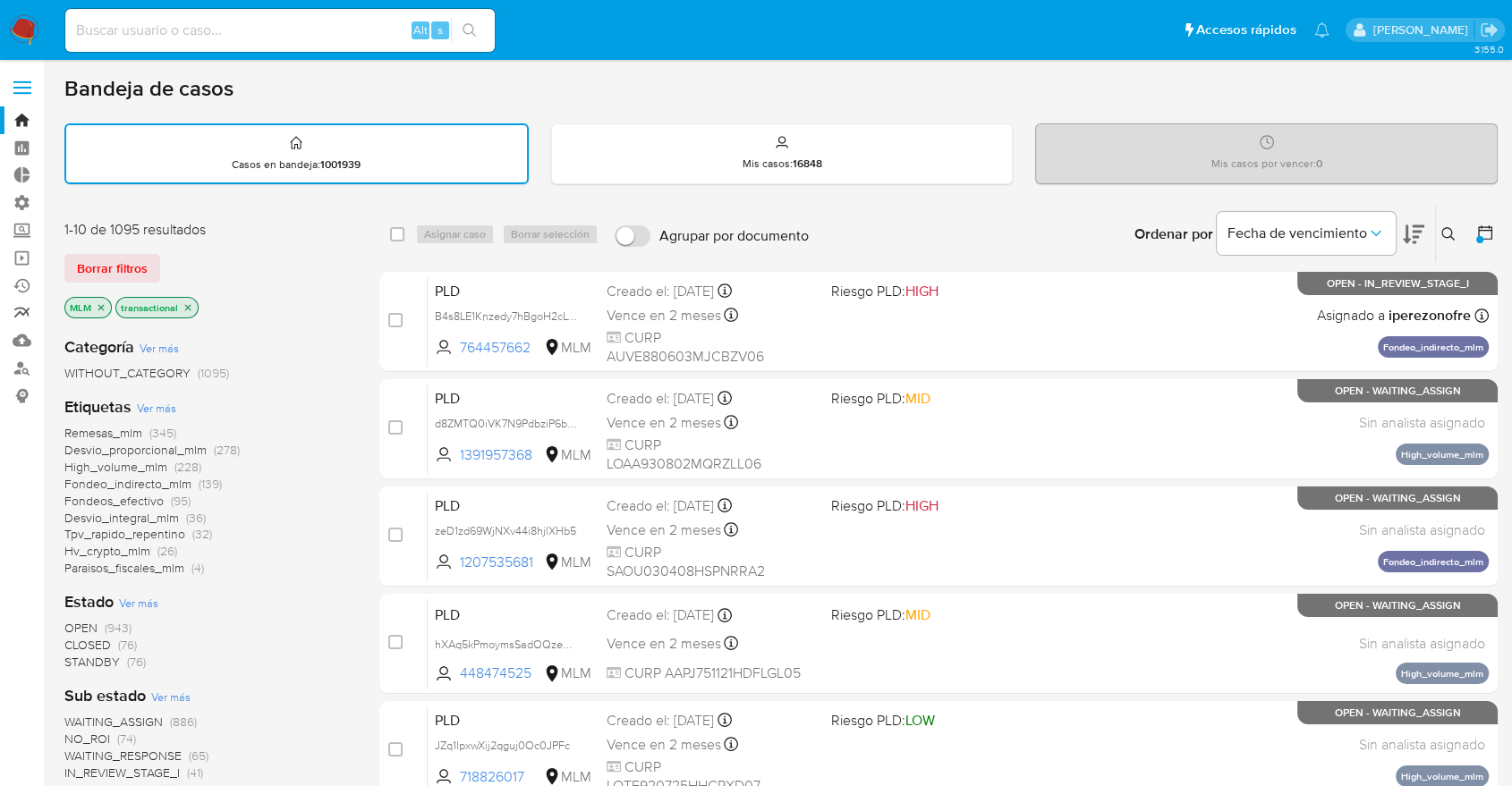
click at [17, 308] on link "Reportes" at bounding box center [106, 313] width 213 height 28
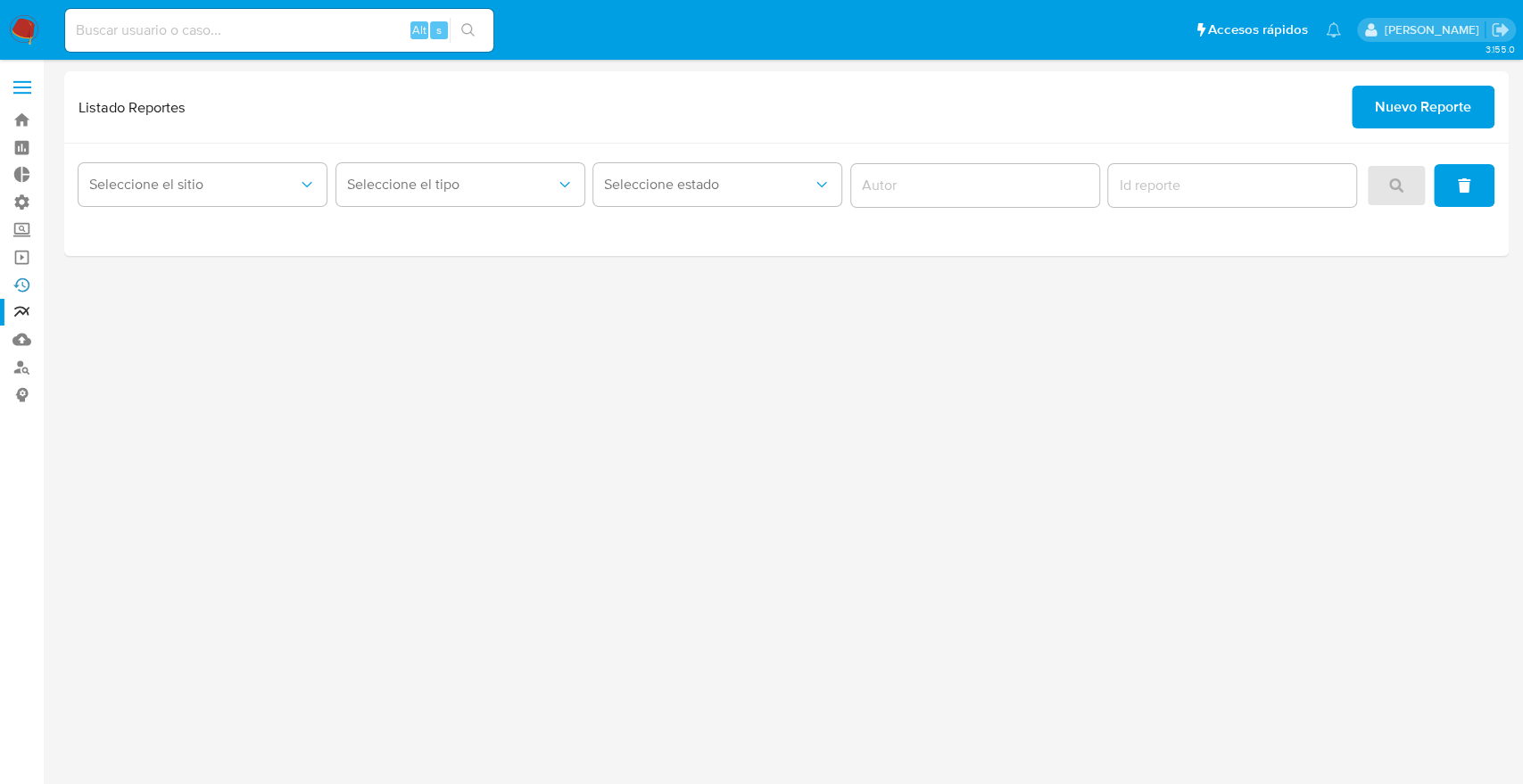
drag, startPoint x: 0, startPoint y: 0, endPoint x: 19, endPoint y: 286, distance: 286.6
click at [19, 286] on link "Ejecuciones automáticas" at bounding box center [106, 285] width 212 height 28
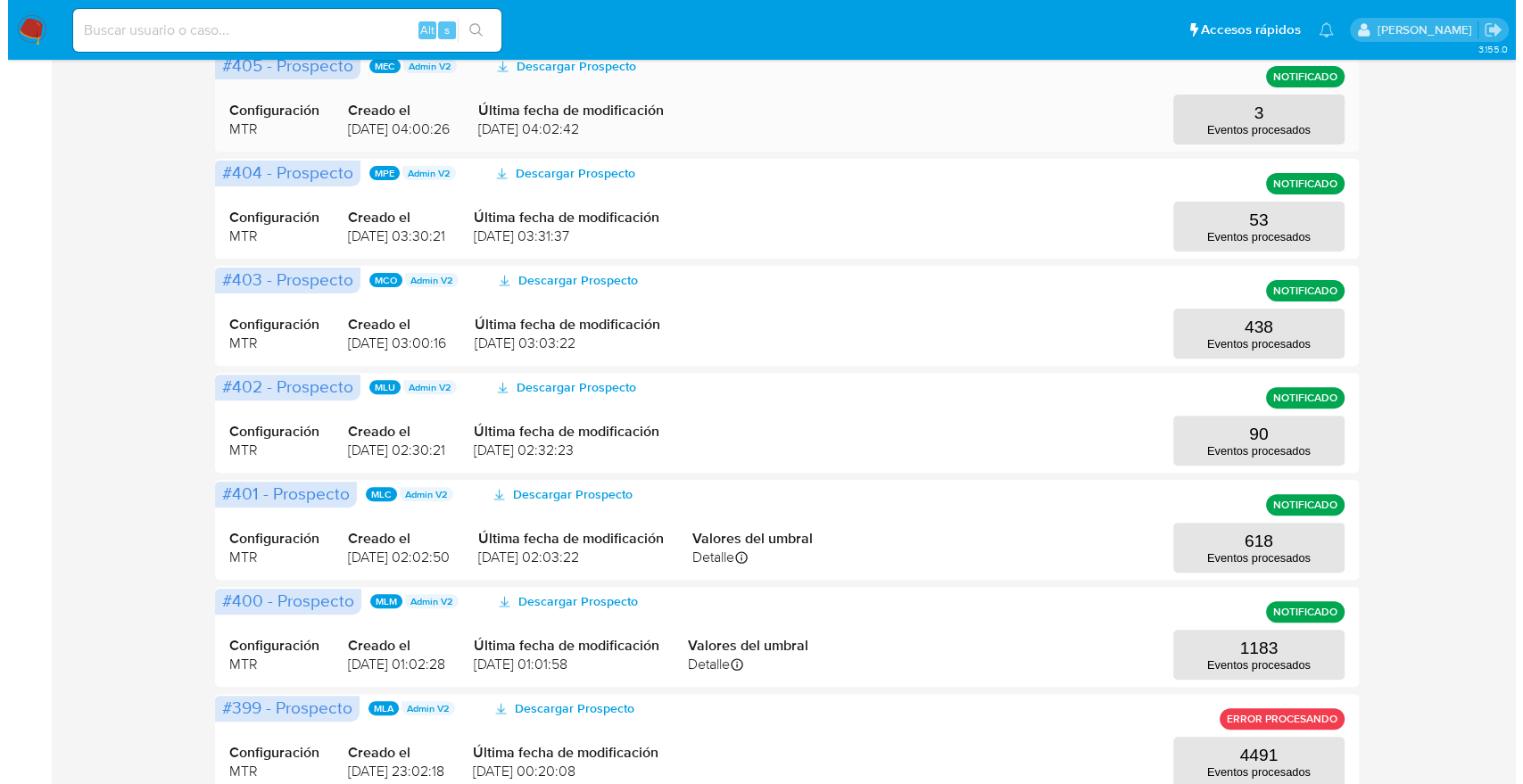
scroll to position [495, 0]
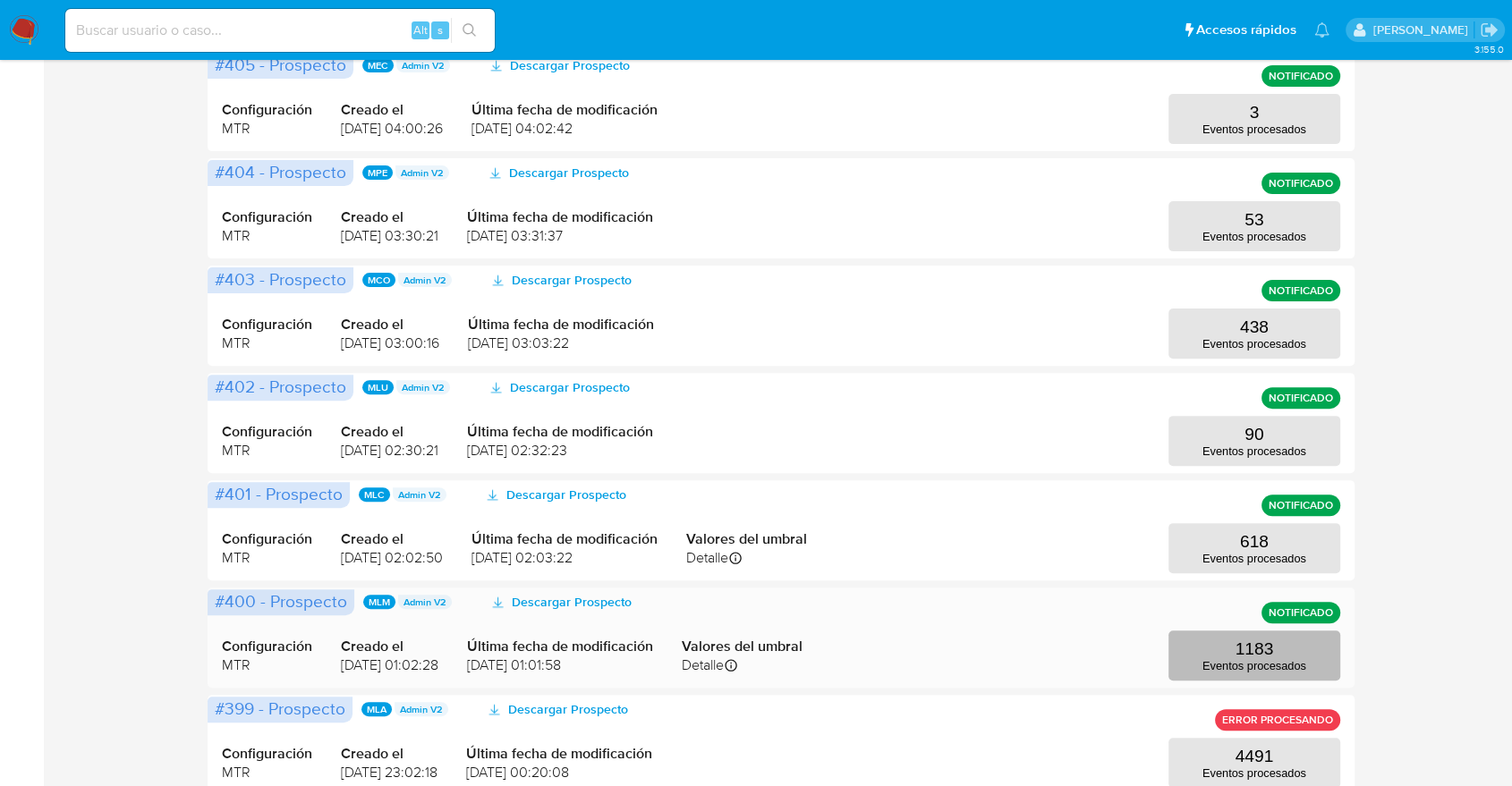
click at [1245, 642] on p "1183" at bounding box center [1254, 649] width 39 height 20
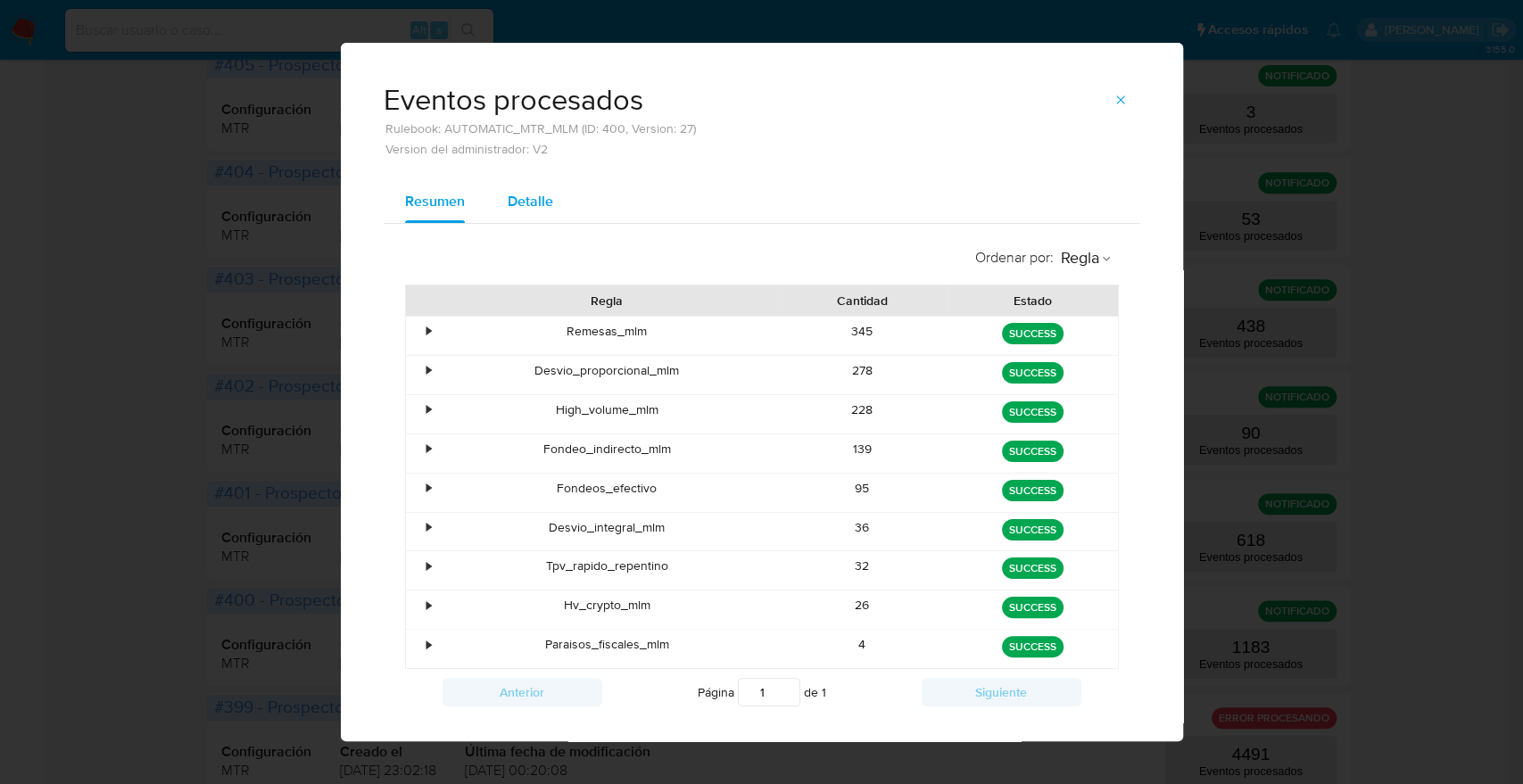
click at [539, 198] on span "Detalle" at bounding box center [530, 201] width 46 height 21
select select "10"
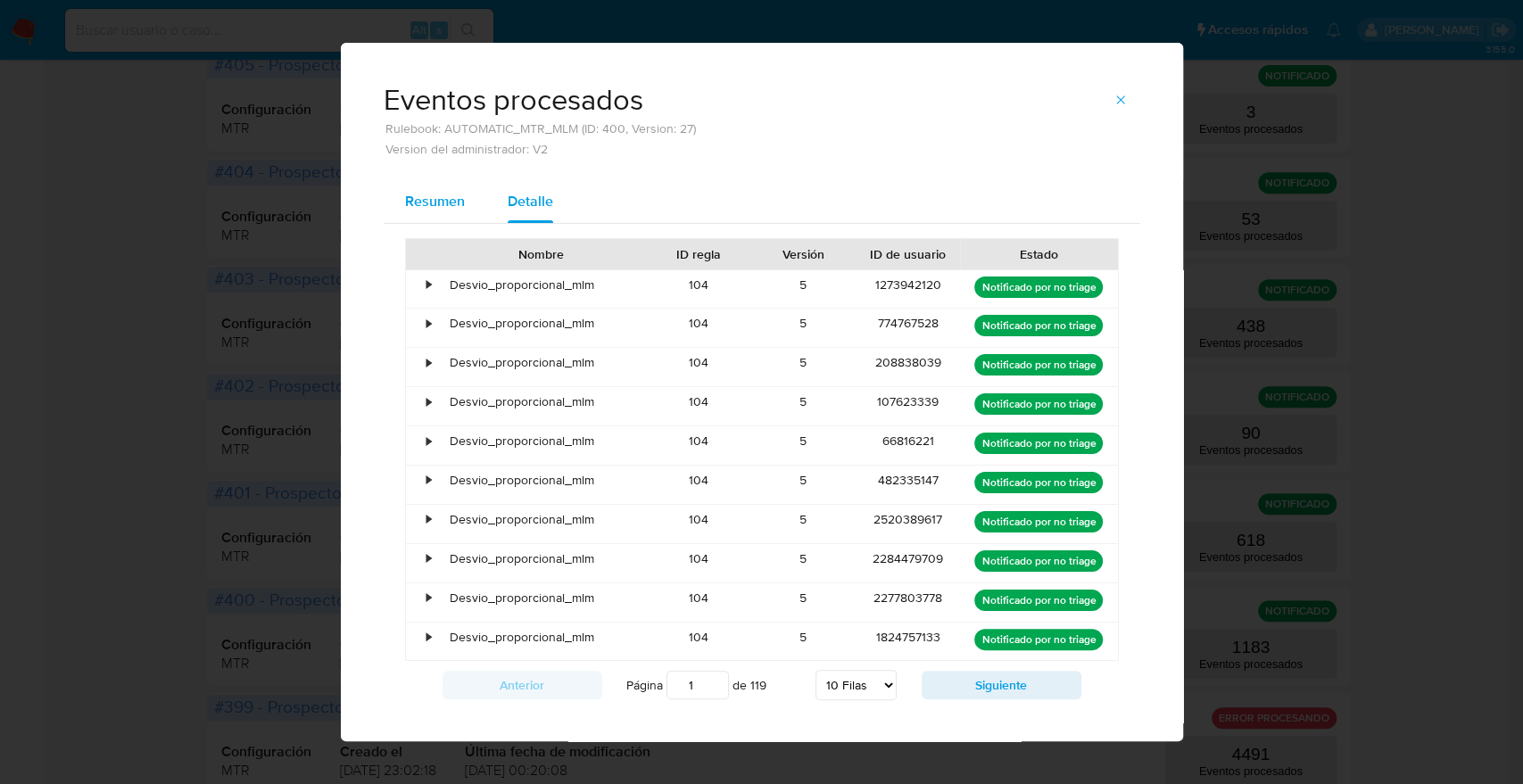
click at [474, 198] on button "Resumen" at bounding box center [435, 202] width 102 height 43
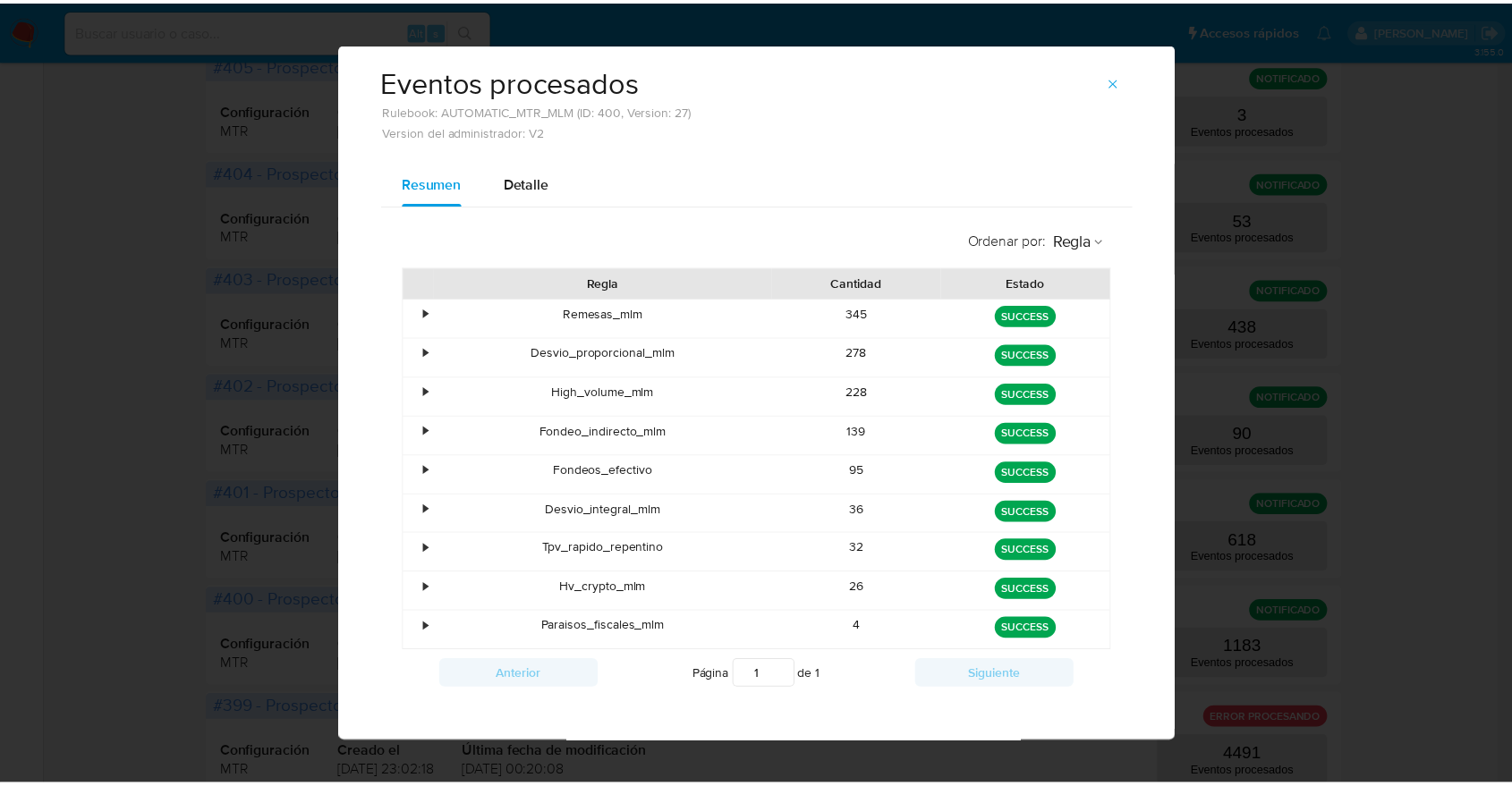
scroll to position [29, 0]
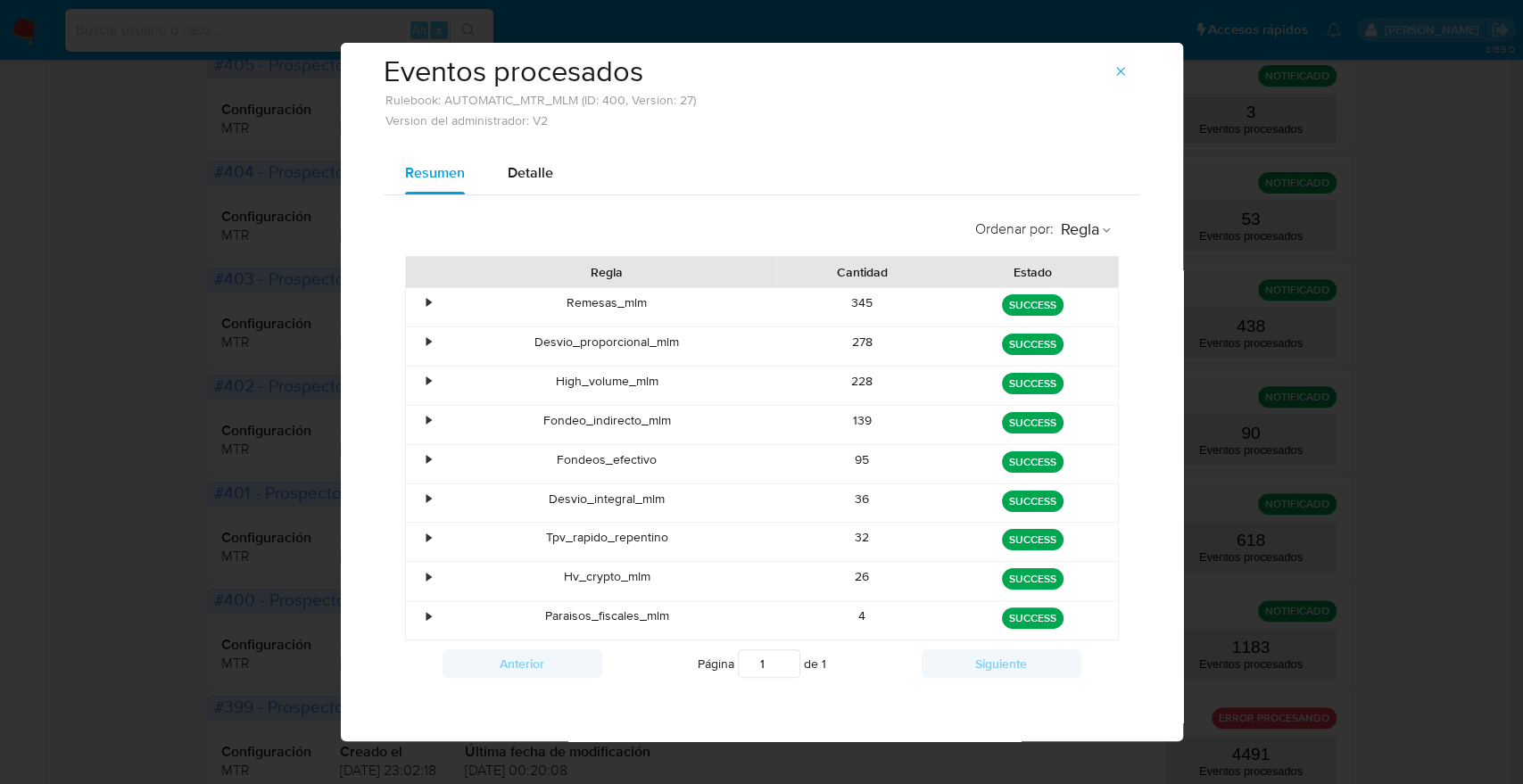
click at [1102, 72] on button "button" at bounding box center [1121, 72] width 40 height 29
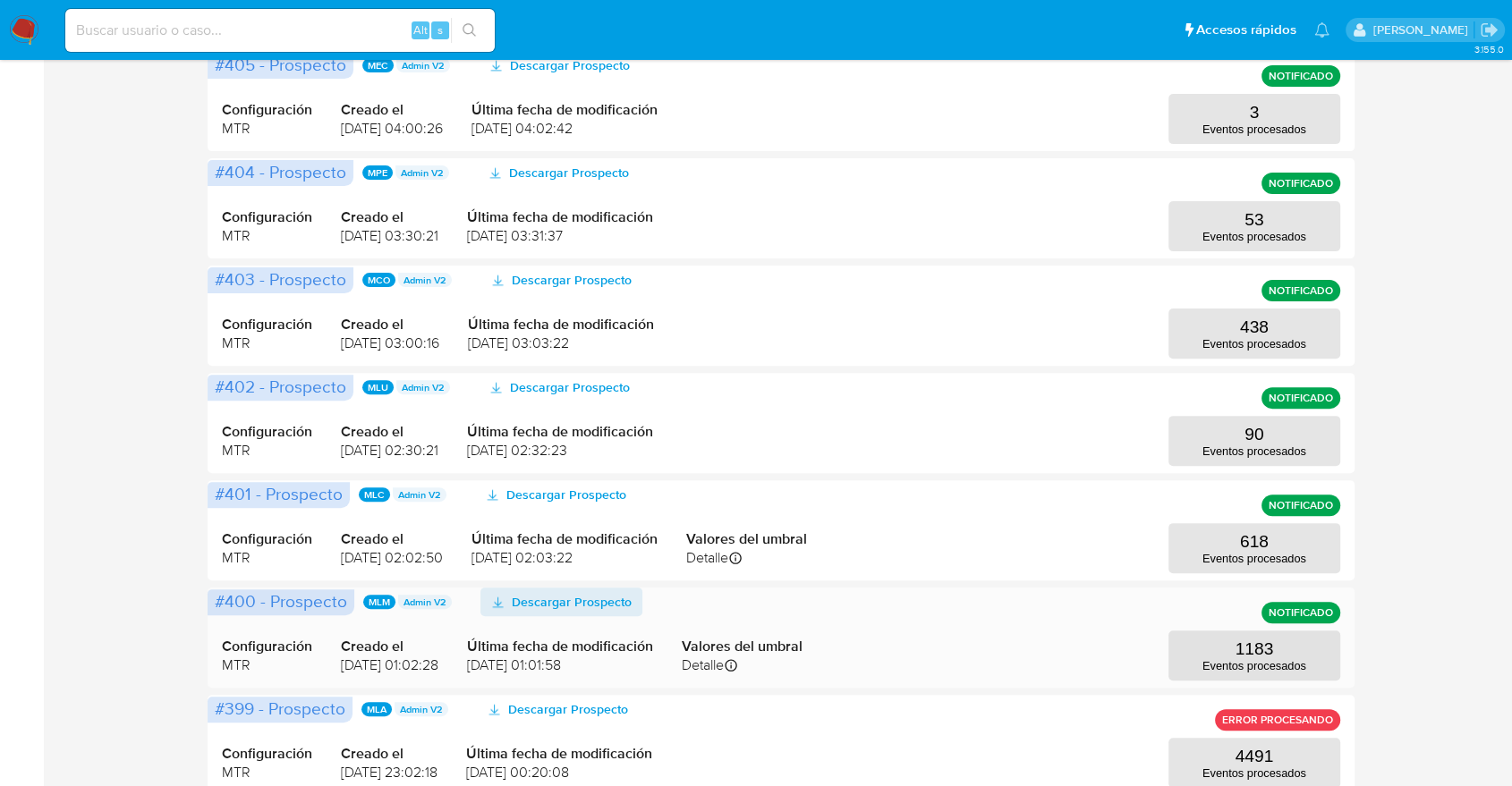
click at [558, 599] on span "Descargar Prospecto" at bounding box center [571, 602] width 120 height 29
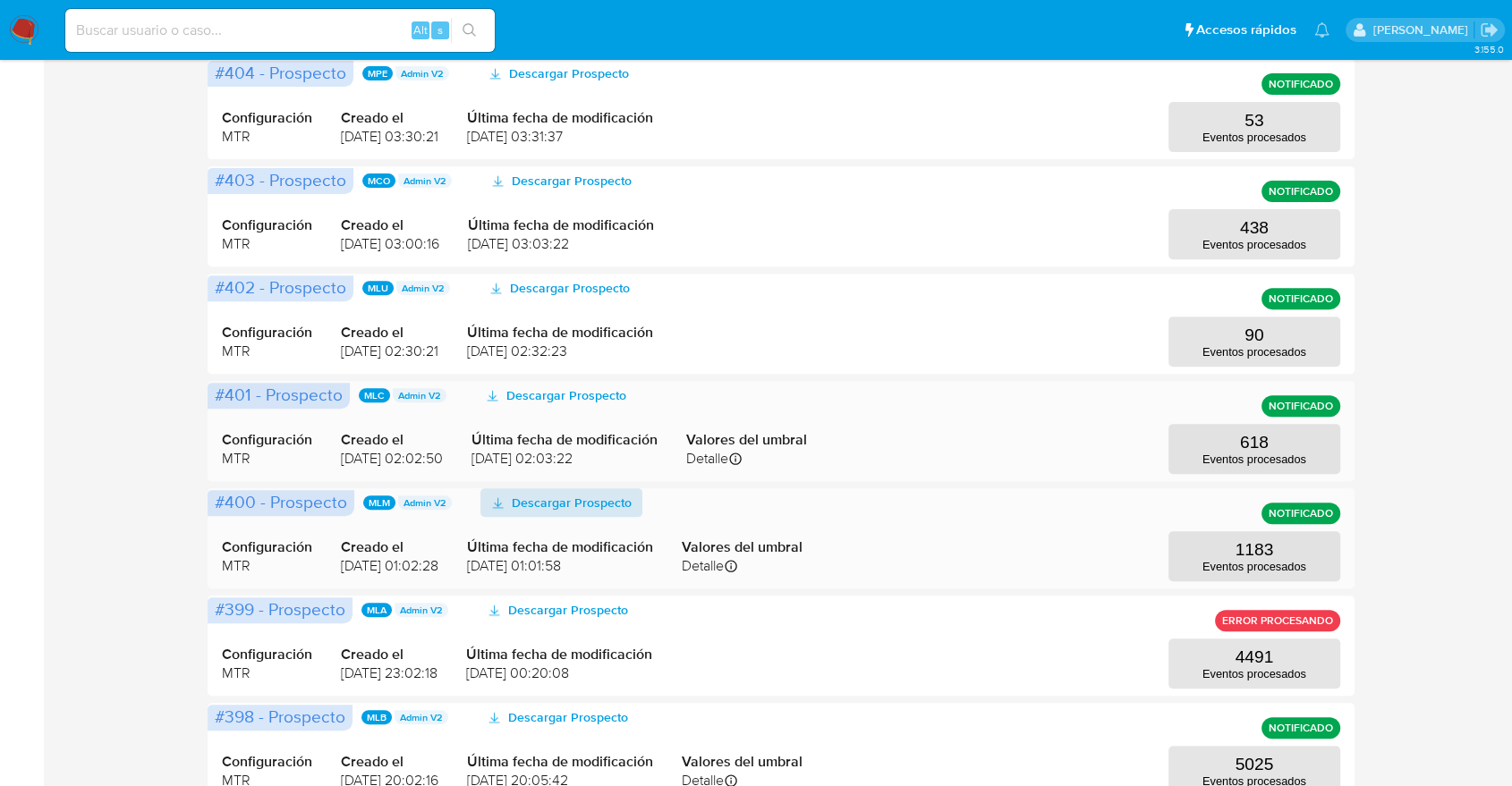
scroll to position [681, 0]
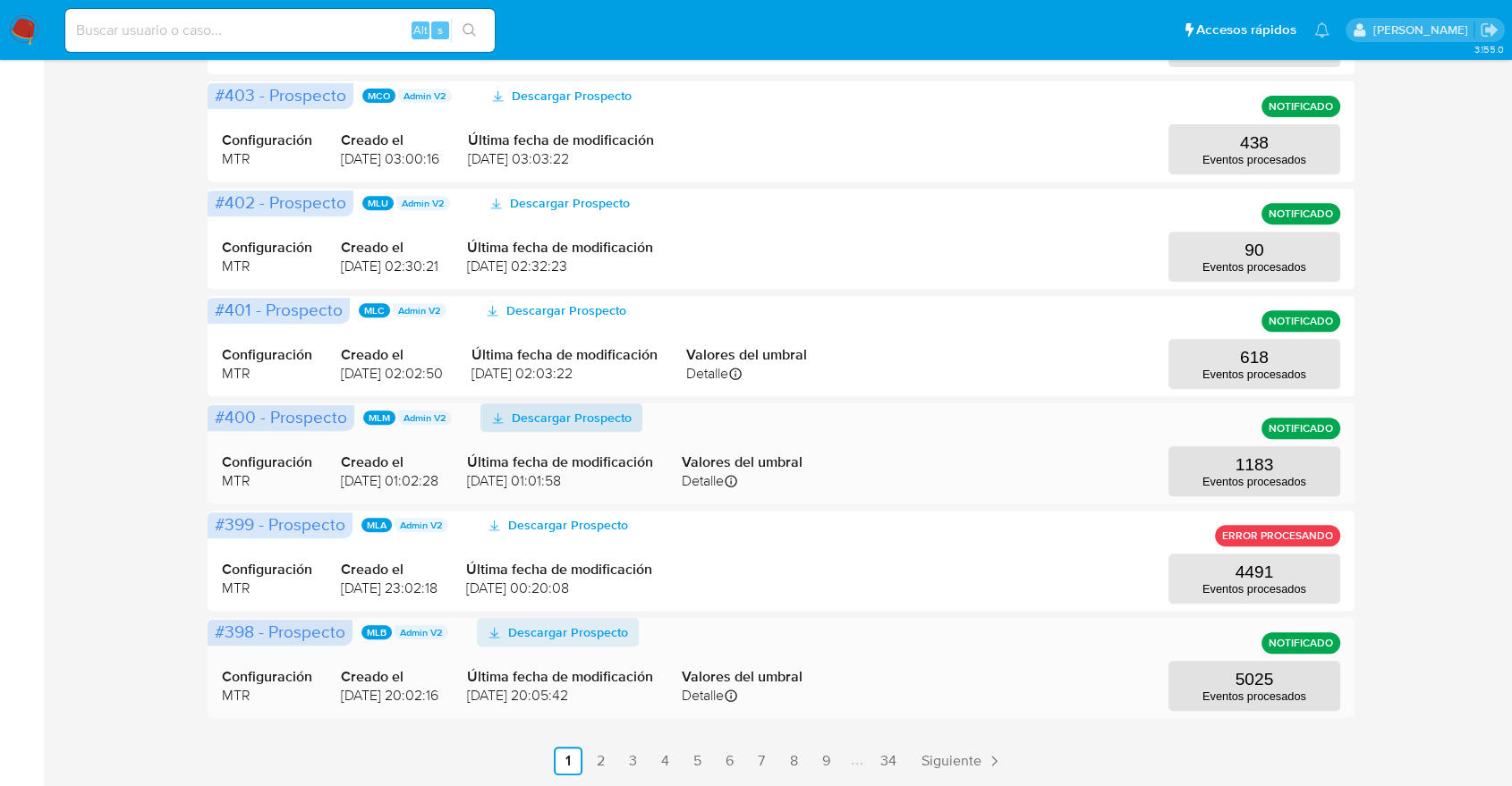
click at [573, 635] on span "Descargar Prospecto" at bounding box center [567, 632] width 120 height 29
